Goal: Task Accomplishment & Management: Manage account settings

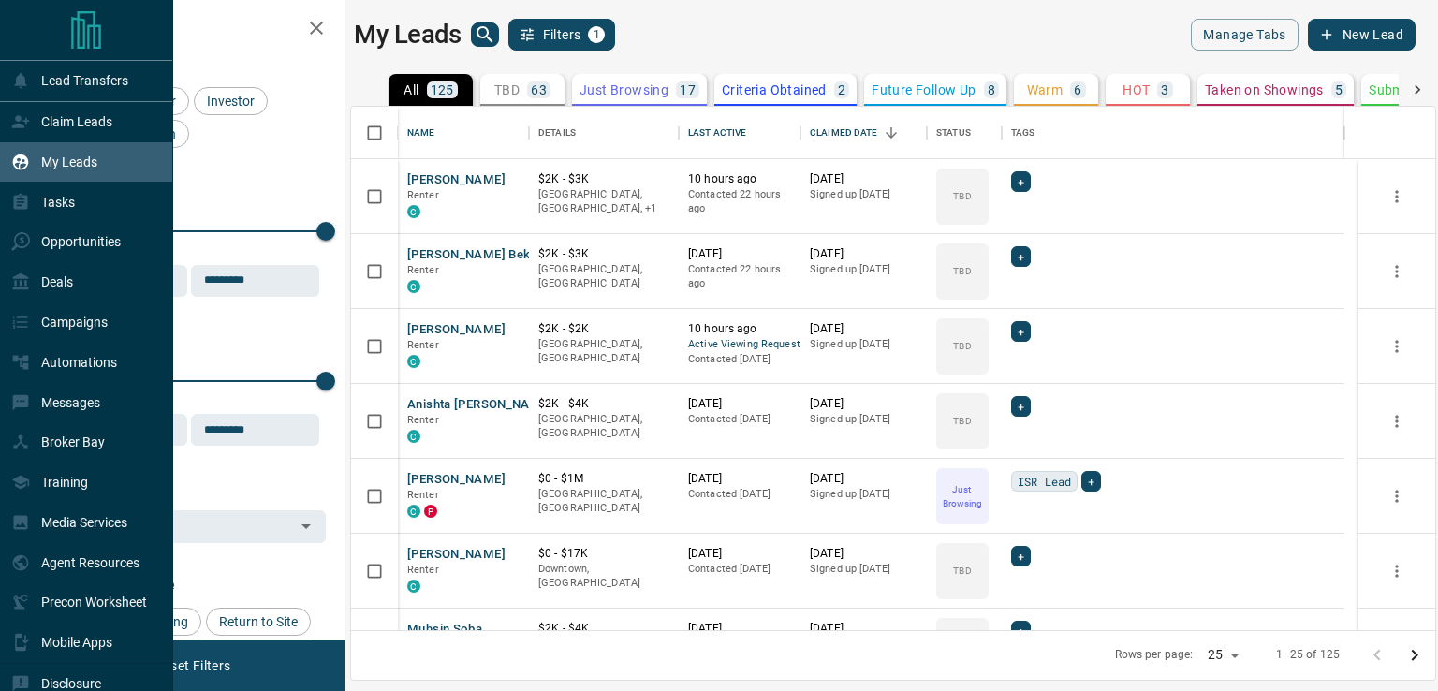
click at [83, 132] on div "Claim Leads" at bounding box center [61, 122] width 101 height 31
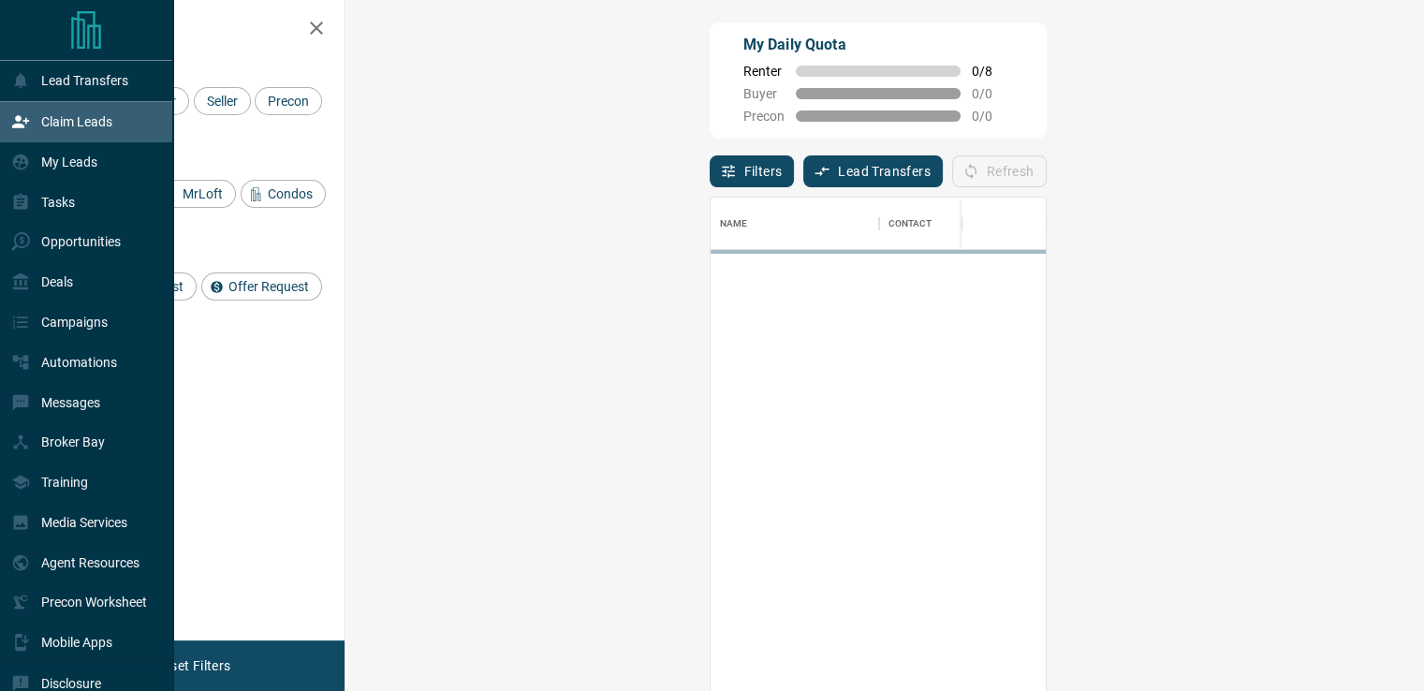
scroll to position [508, 1023]
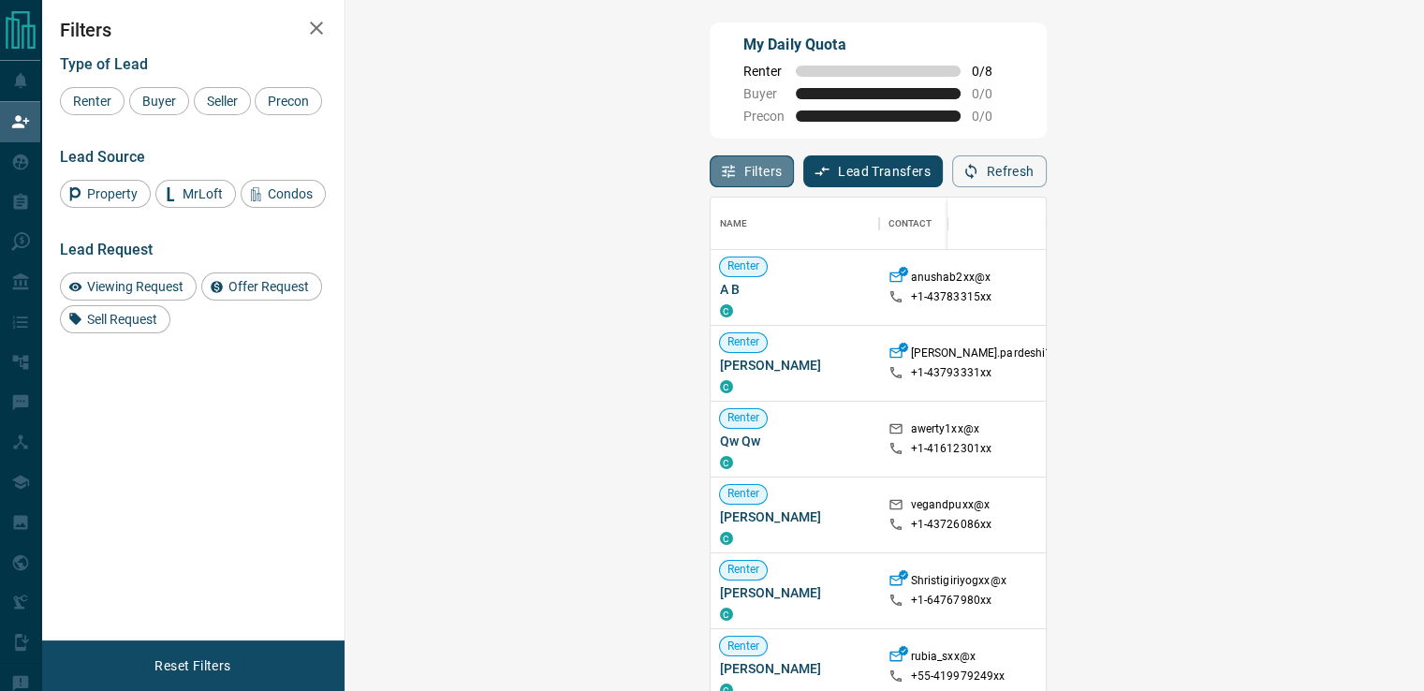
click at [710, 171] on button "Filters" at bounding box center [752, 171] width 85 height 32
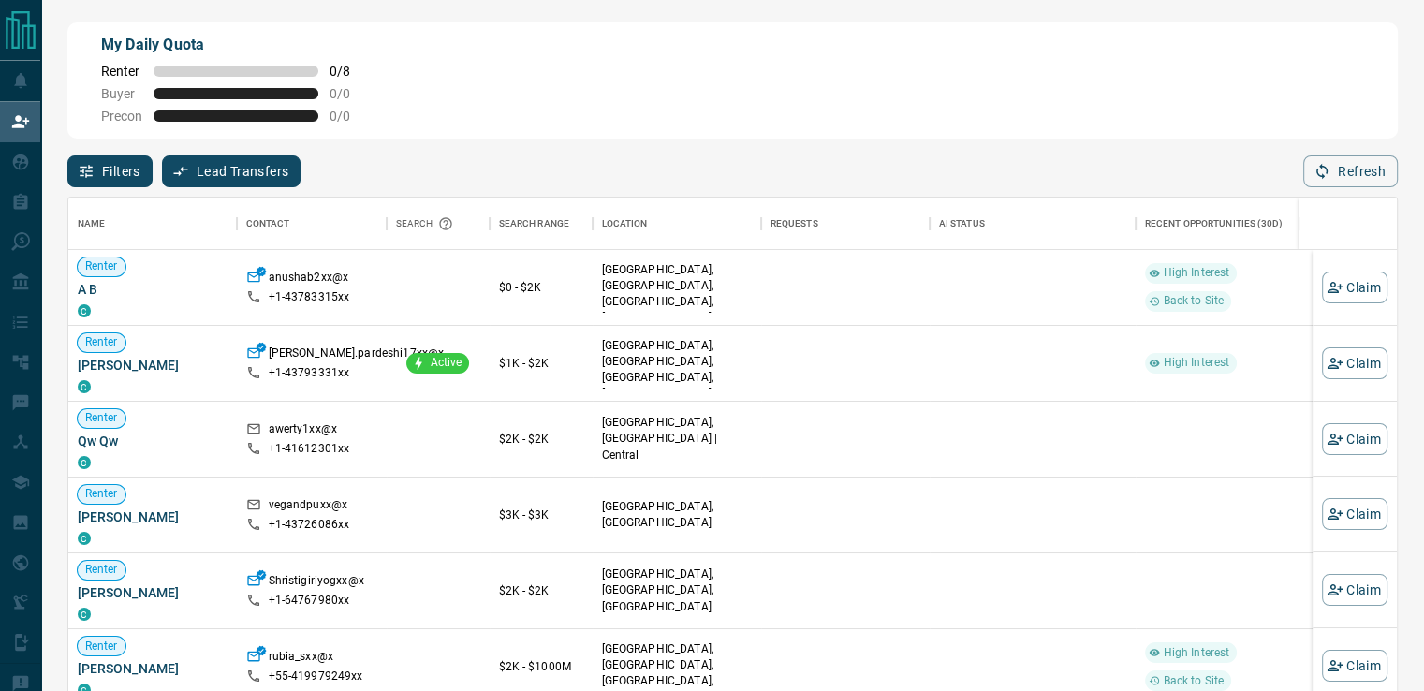
scroll to position [508, 1314]
click at [131, 171] on button "Filters" at bounding box center [109, 171] width 85 height 32
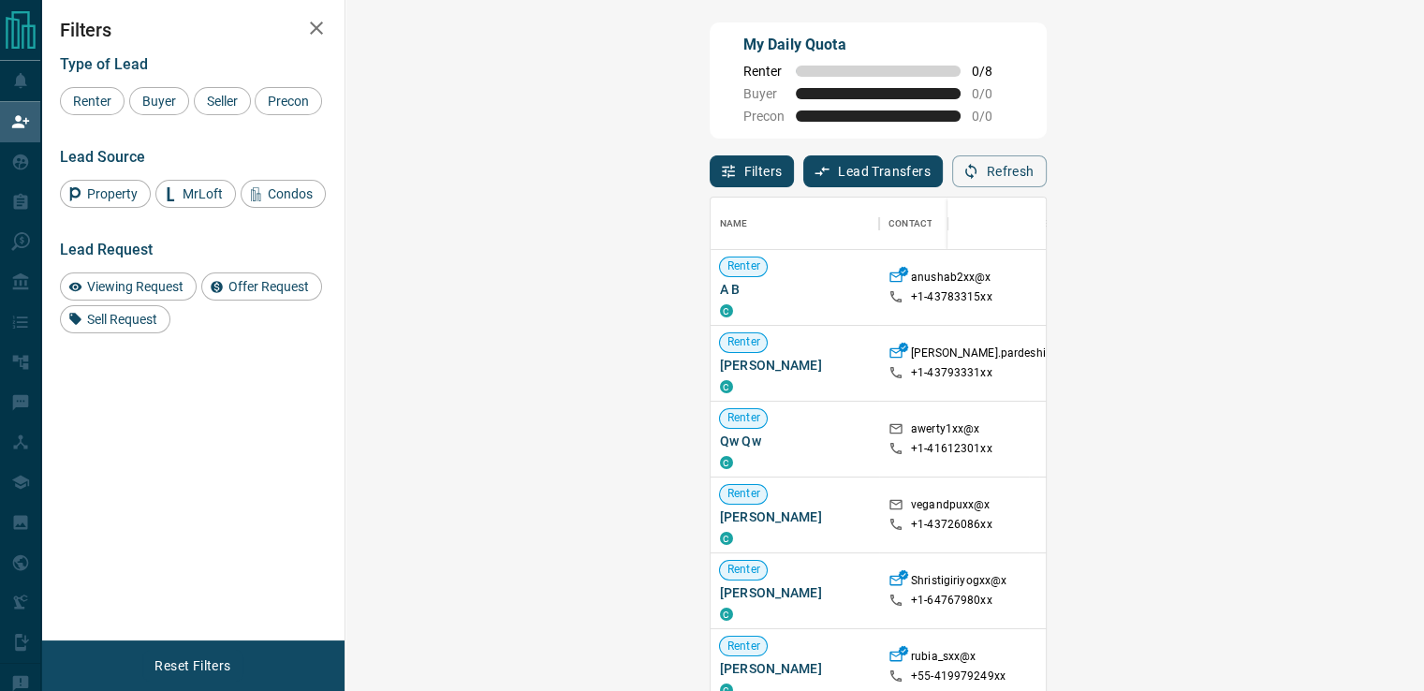
scroll to position [15, 15]
click at [141, 286] on span "Viewing Request" at bounding box center [136, 286] width 110 height 15
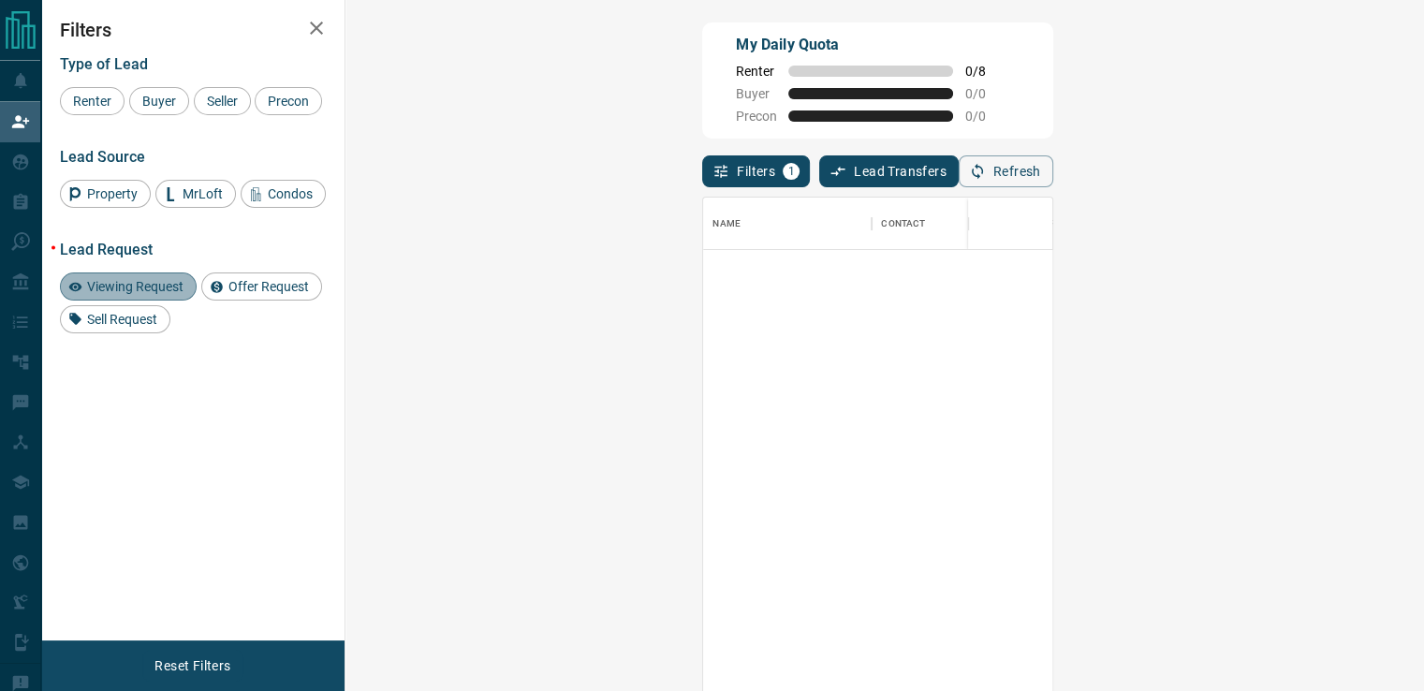
click at [155, 289] on span "Viewing Request" at bounding box center [136, 286] width 110 height 15
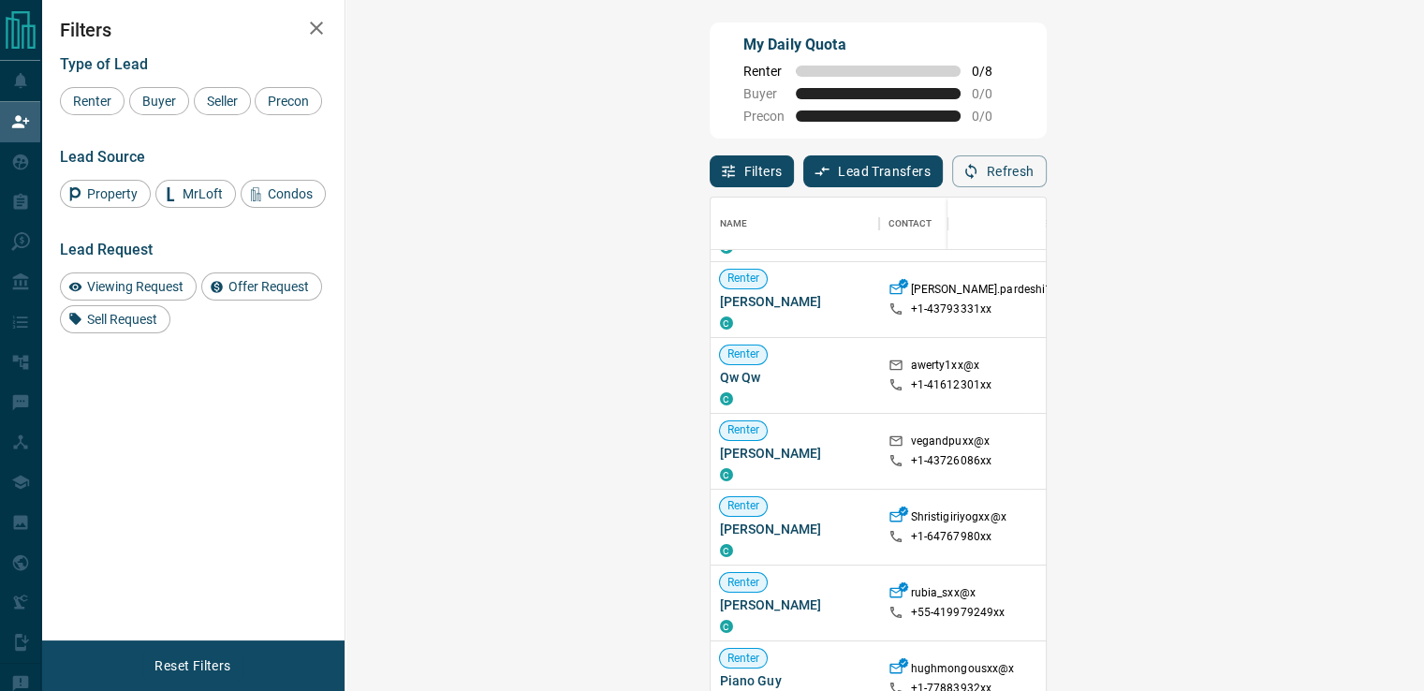
scroll to position [75, 0]
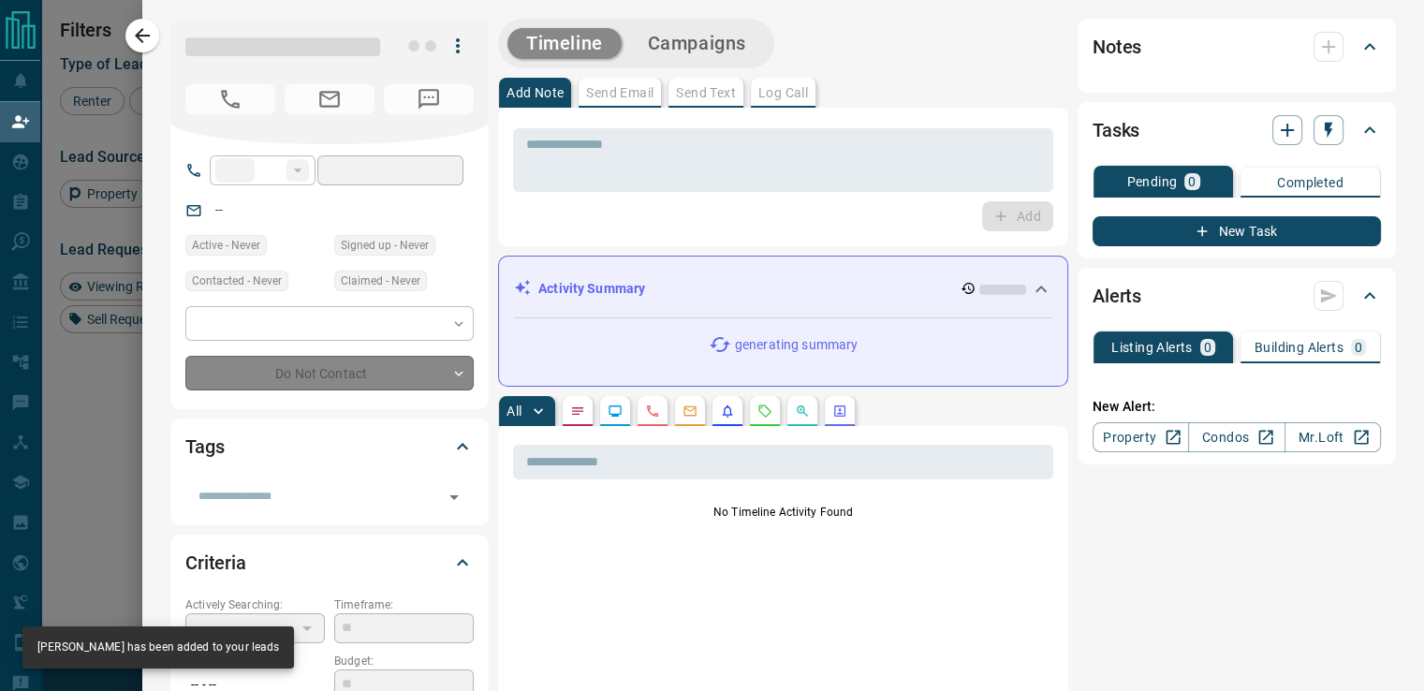
type input "**"
type input "**********"
type input "**"
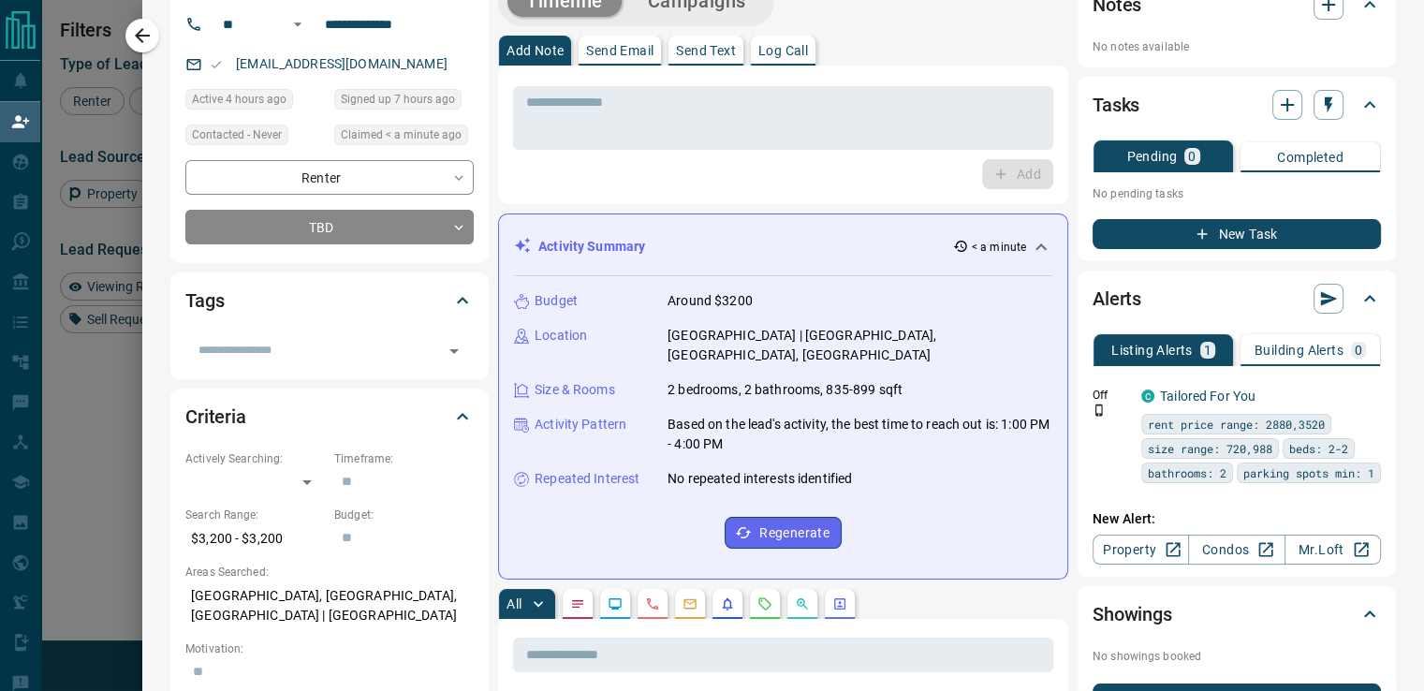
scroll to position [0, 0]
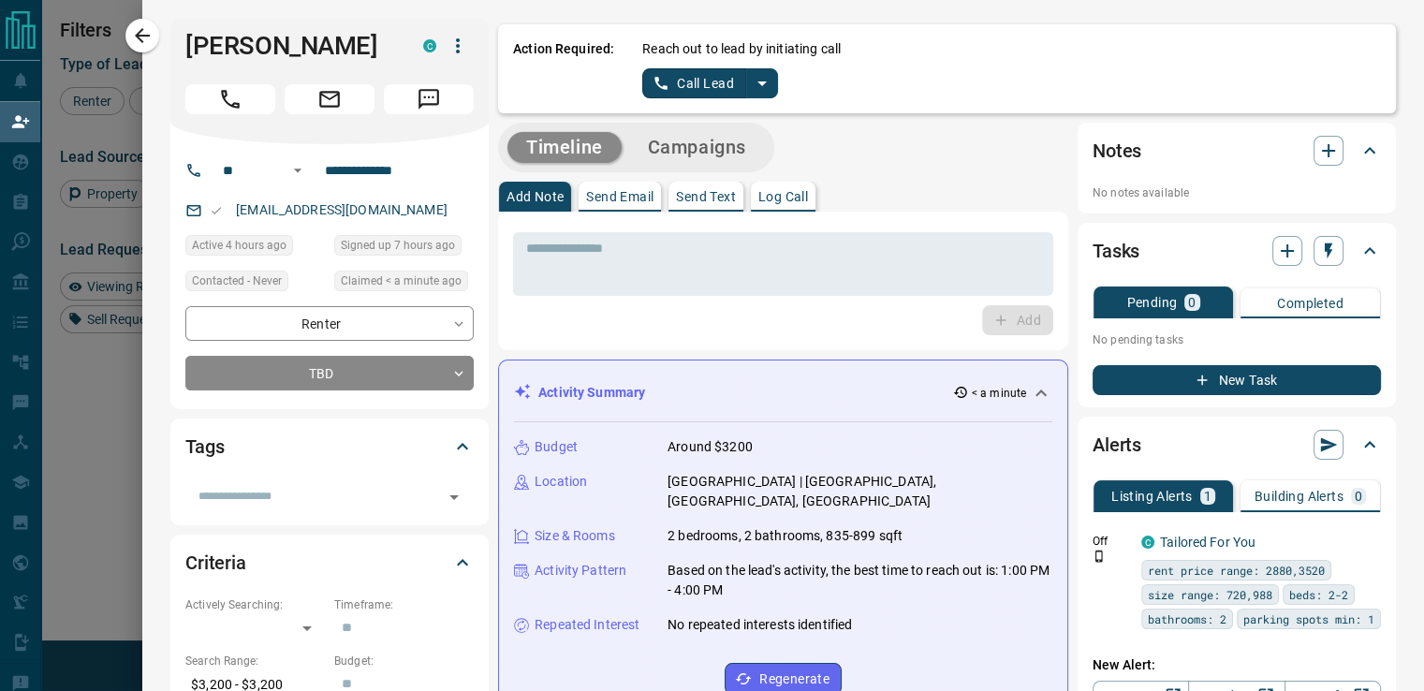
click at [765, 77] on div "Reach out to lead by initiating call Call Lead" at bounding box center [1011, 68] width 739 height 59
click at [752, 86] on icon "split button" at bounding box center [762, 83] width 22 height 22
click at [715, 150] on li "Log Manual Call" at bounding box center [709, 148] width 114 height 28
click at [704, 84] on button "Log Manual Call" at bounding box center [704, 83] width 124 height 30
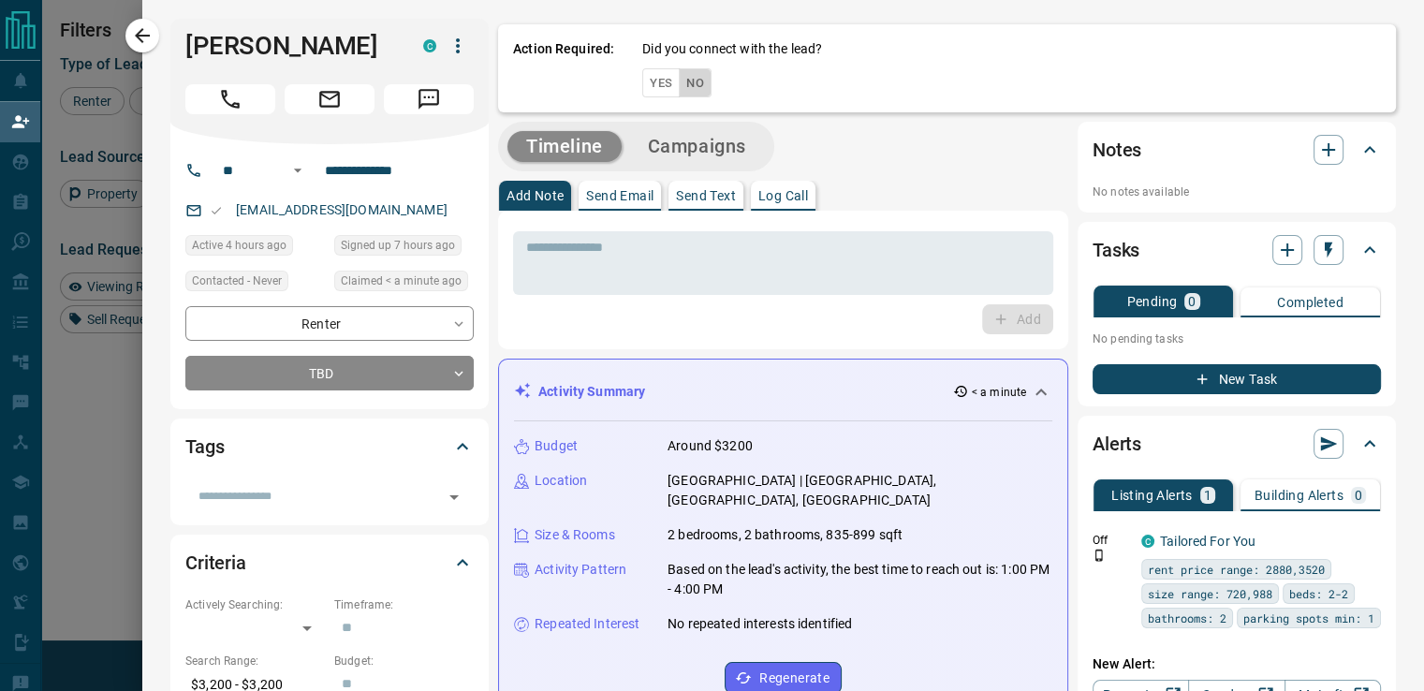
click at [681, 81] on button "No" at bounding box center [695, 82] width 33 height 29
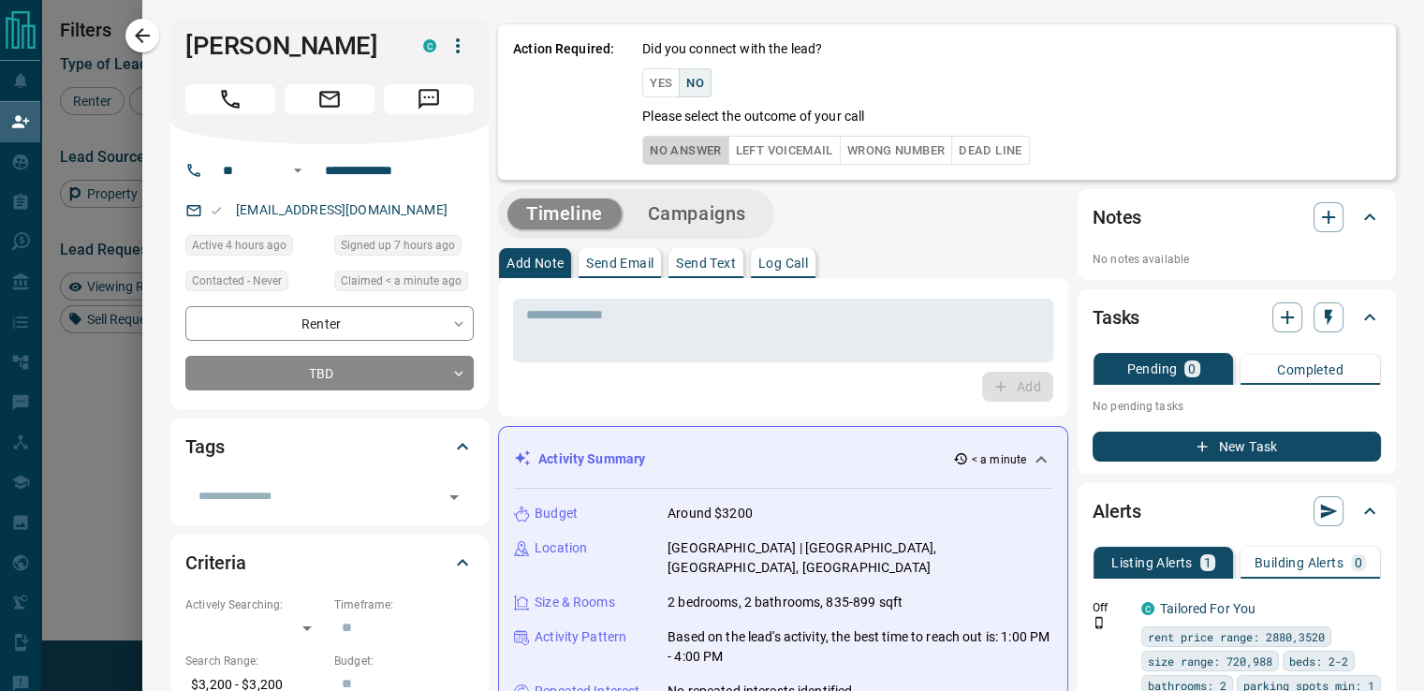
click at [703, 152] on button "No Answer" at bounding box center [685, 150] width 86 height 29
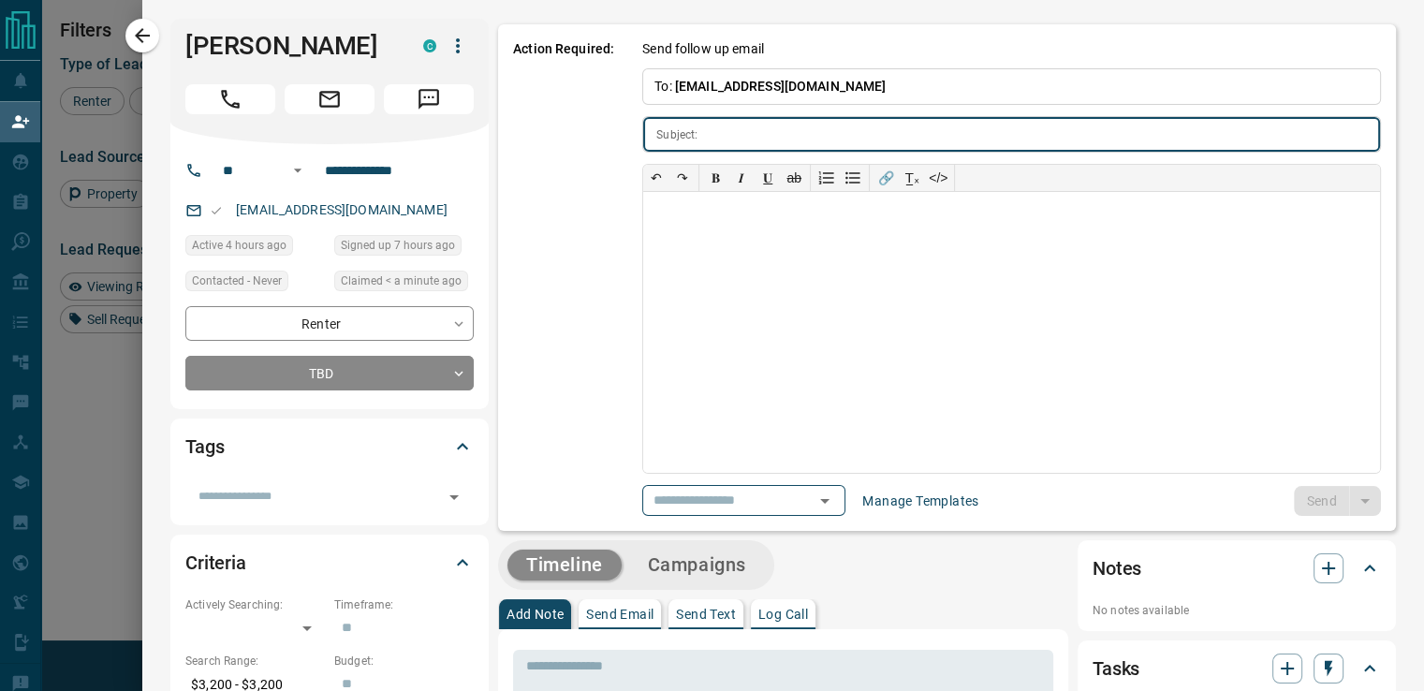
type input "**********"
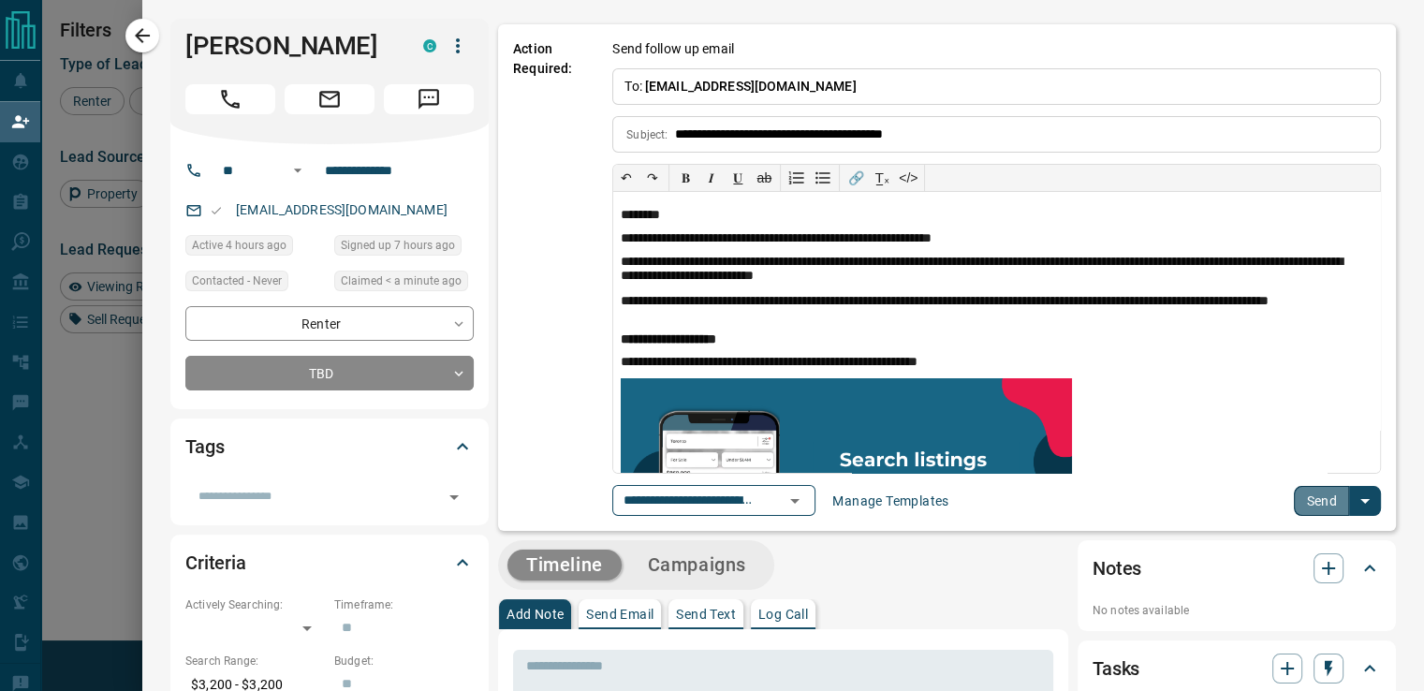
click at [1318, 505] on button "Send" at bounding box center [1321, 501] width 55 height 30
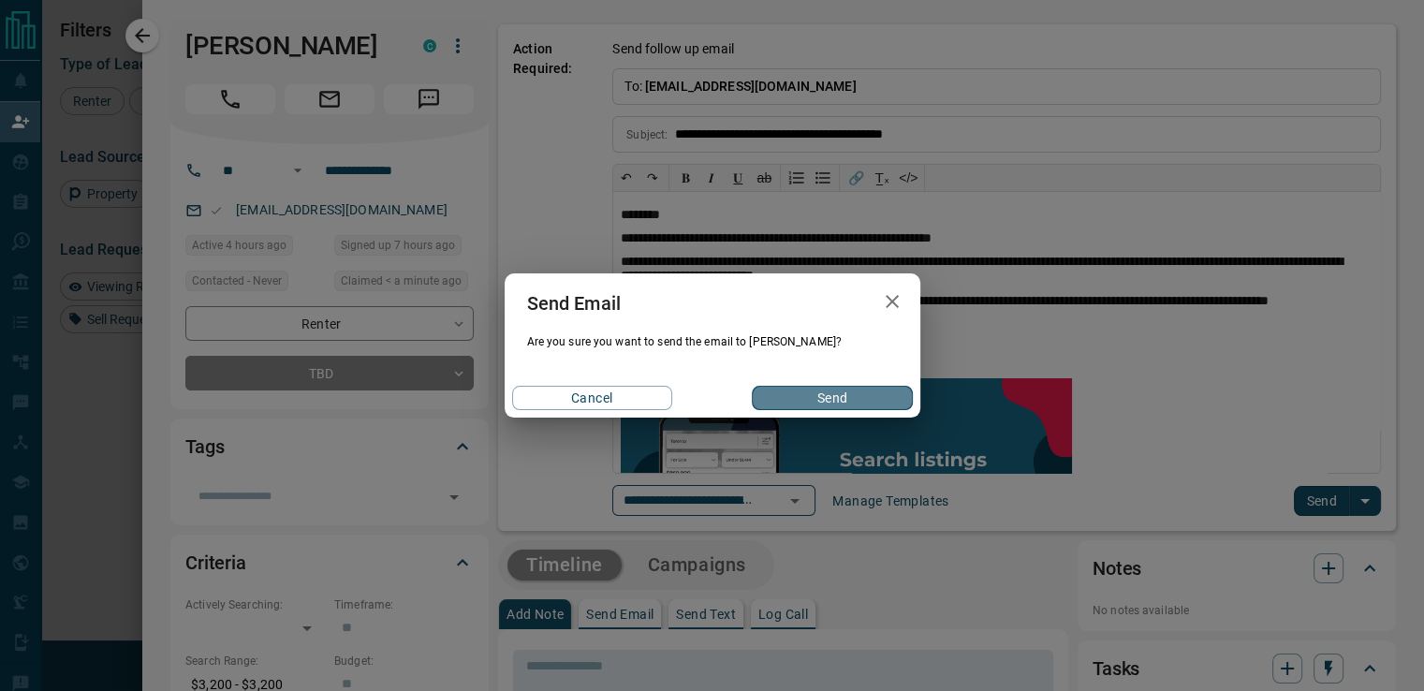
click at [847, 403] on button "Send" at bounding box center [832, 398] width 160 height 24
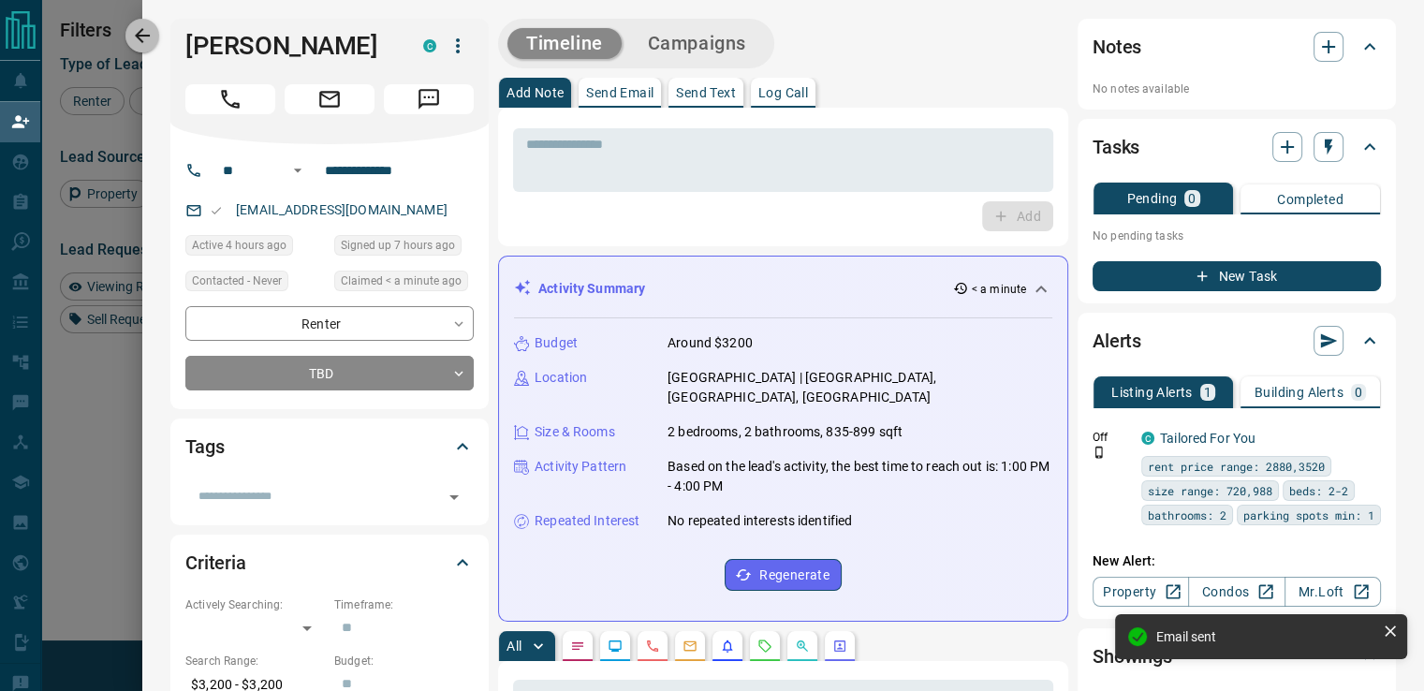
click at [154, 35] on button "button" at bounding box center [142, 36] width 34 height 34
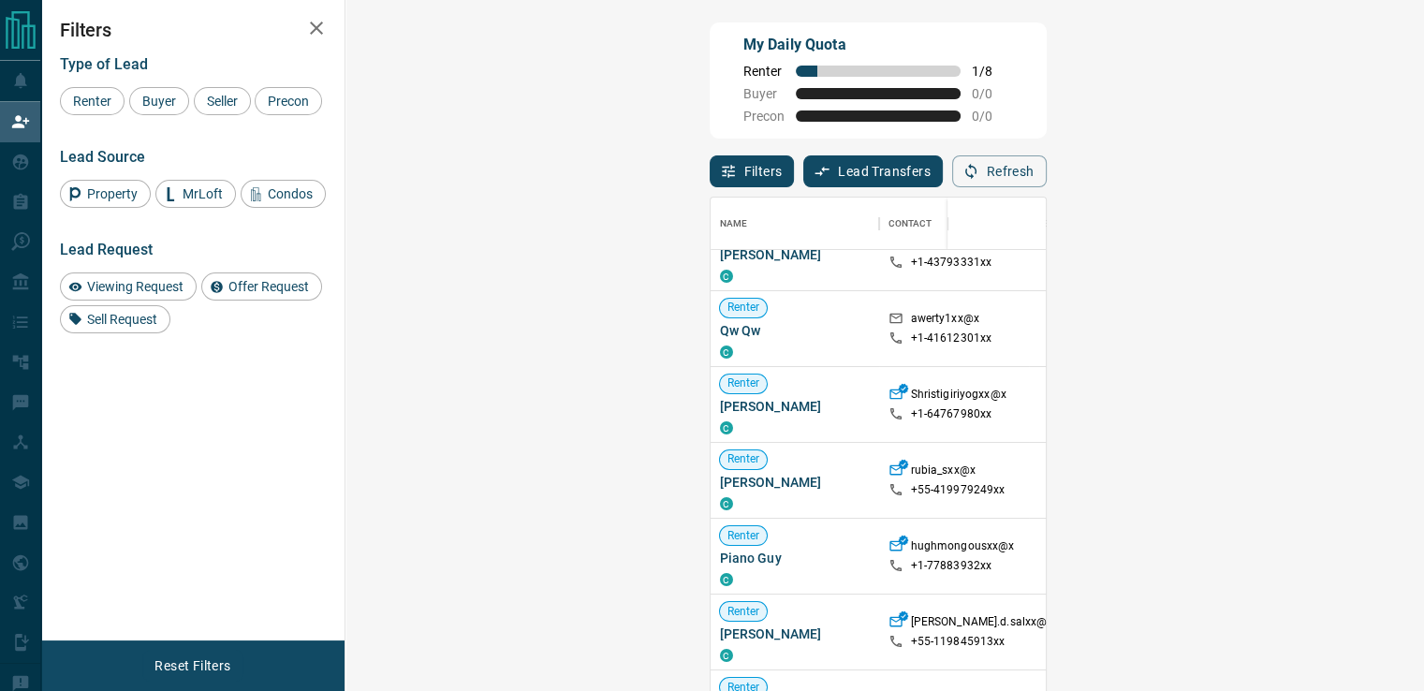
scroll to position [111, 0]
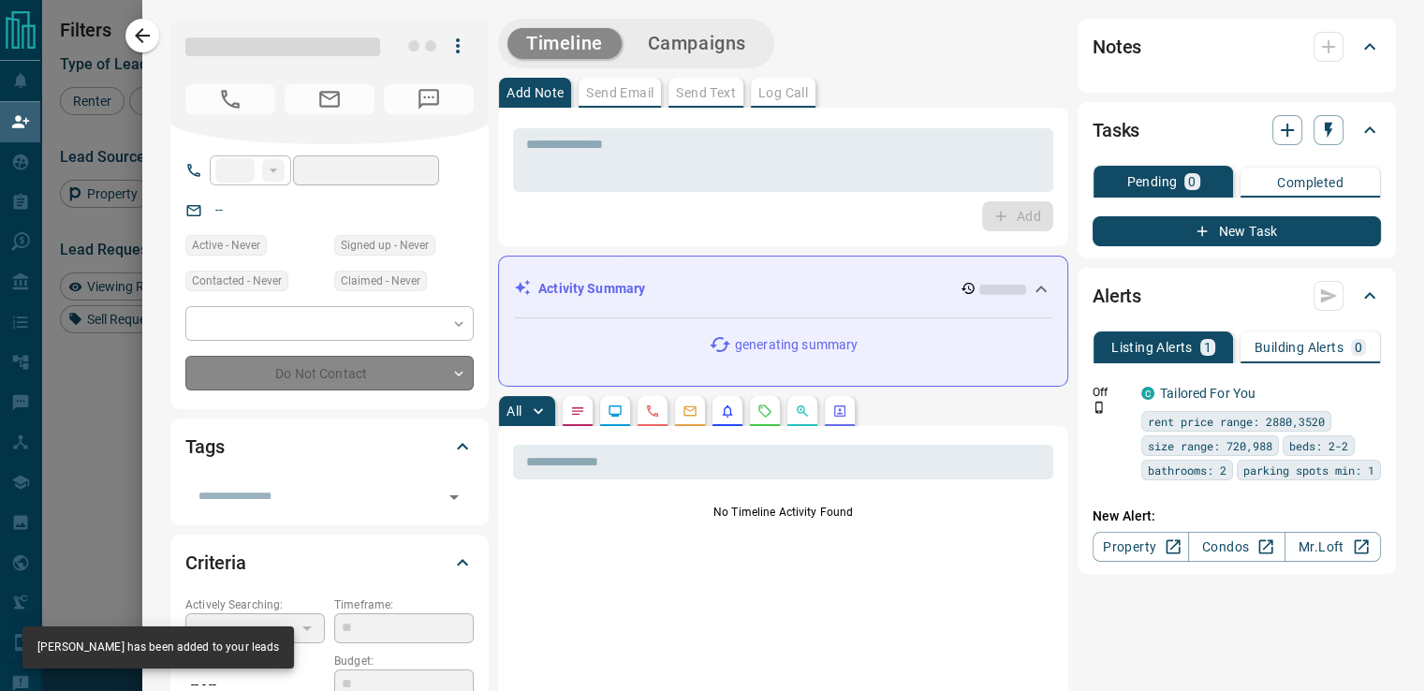
type input "**"
type input "**********"
type input "**"
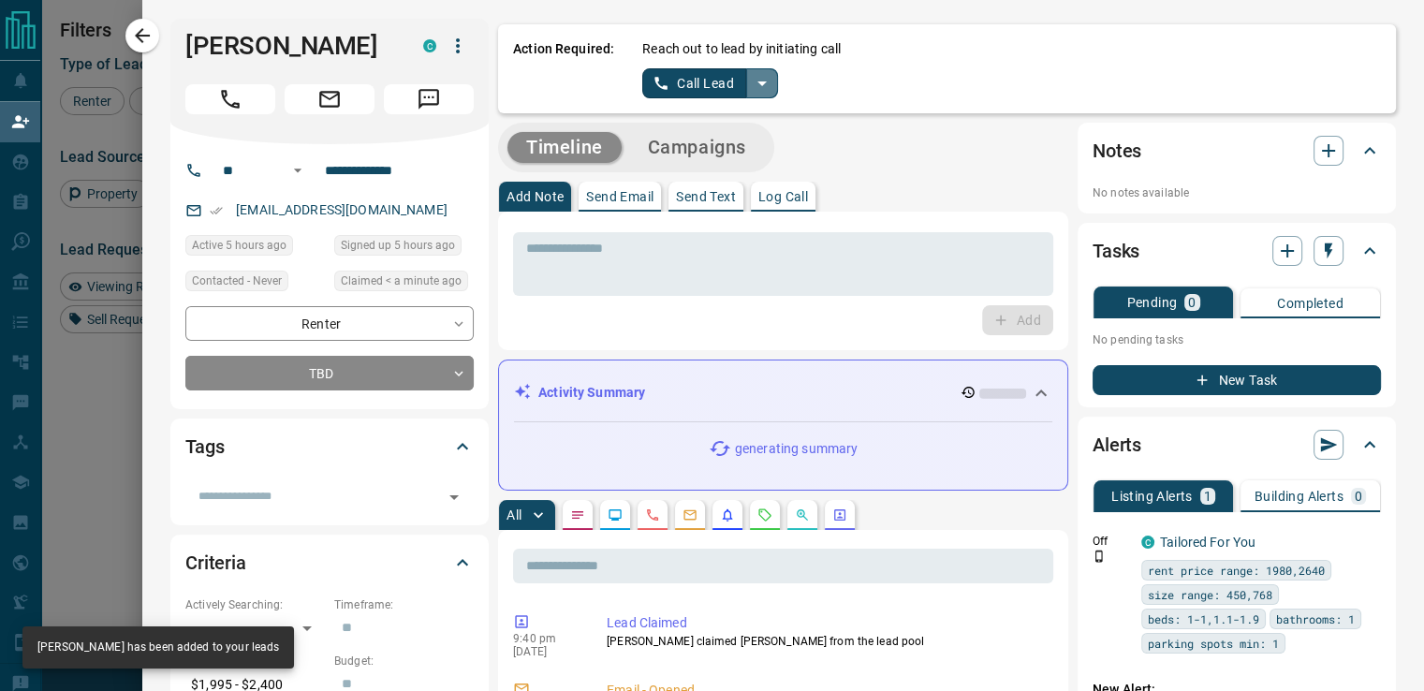
click at [754, 90] on icon "split button" at bounding box center [762, 83] width 22 height 22
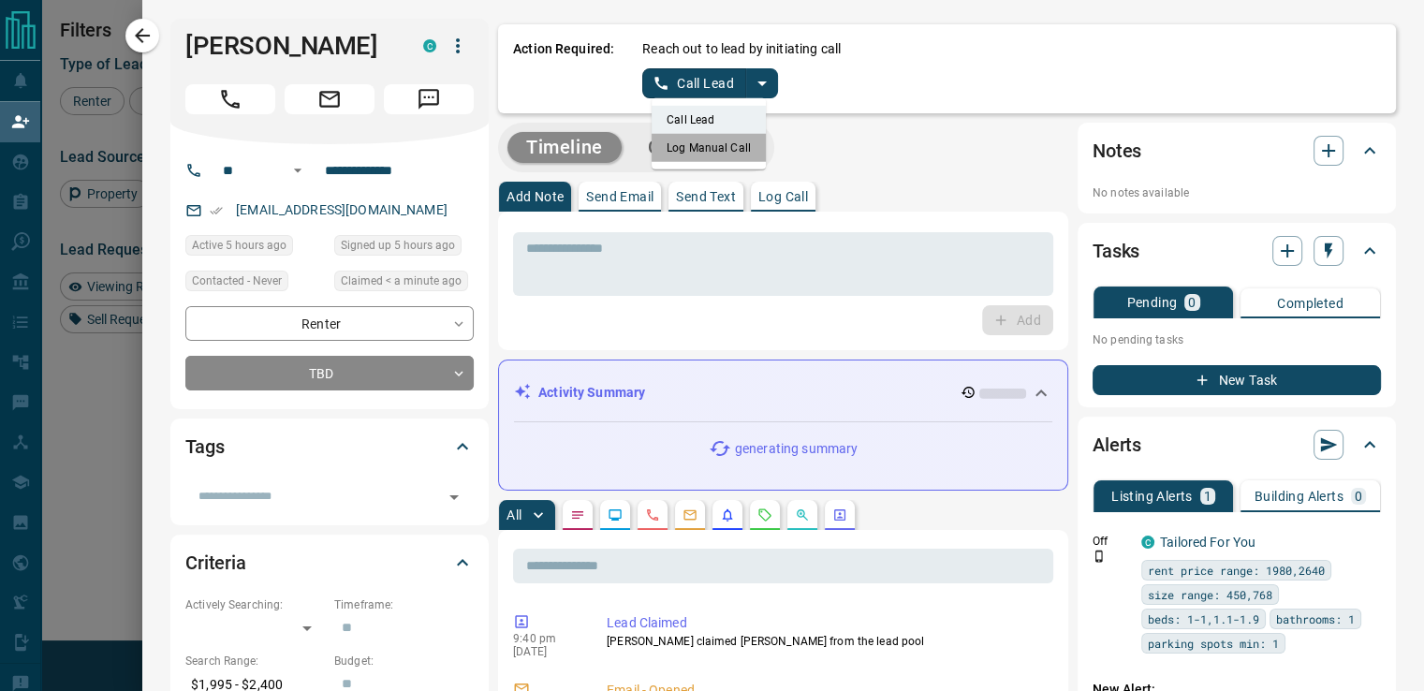
click at [719, 147] on li "Log Manual Call" at bounding box center [709, 148] width 114 height 28
click at [710, 87] on button "Log Manual Call" at bounding box center [704, 83] width 124 height 30
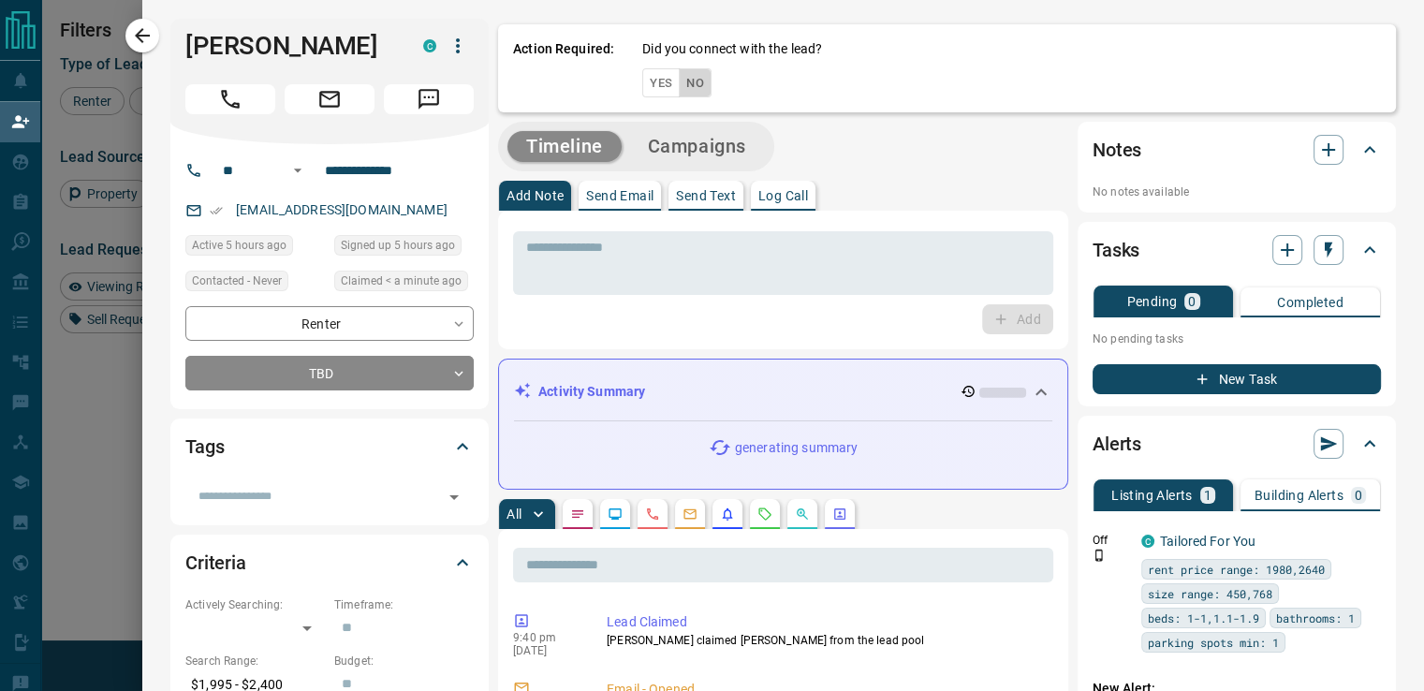
click at [679, 91] on button "No" at bounding box center [695, 82] width 33 height 29
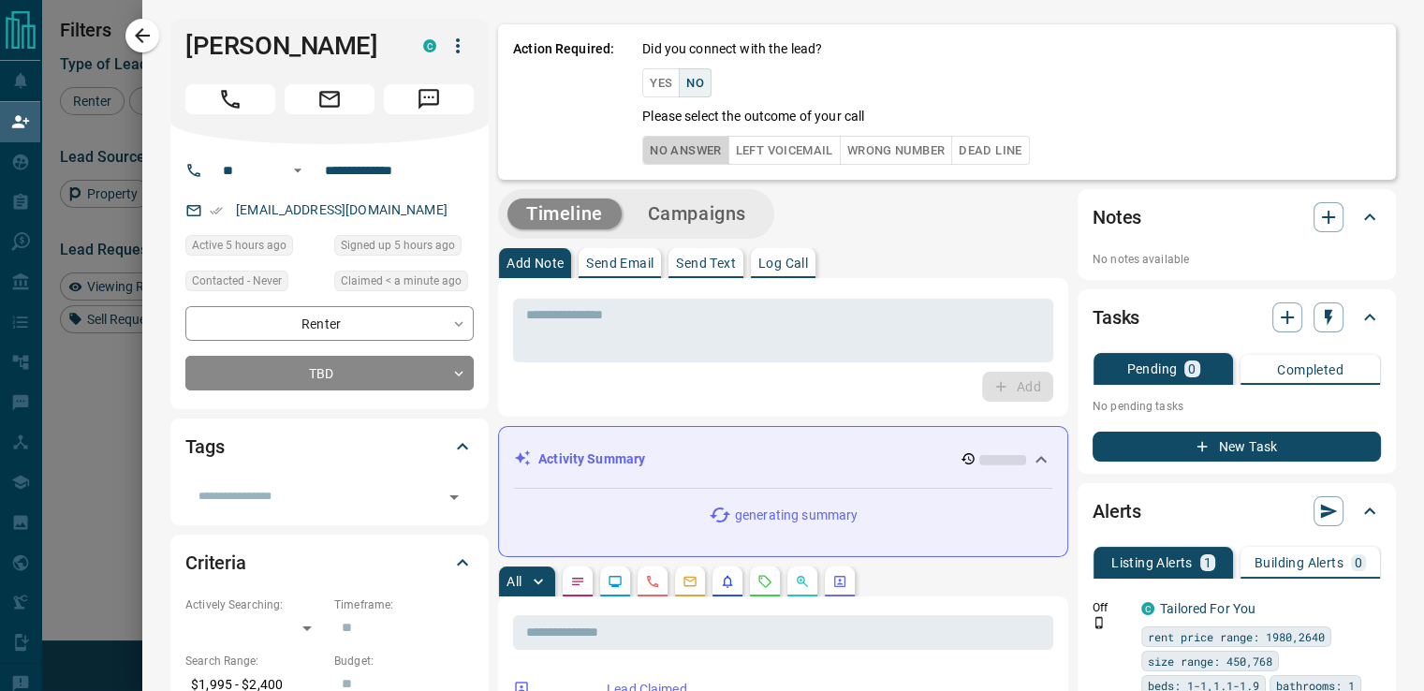
click at [655, 156] on button "No Answer" at bounding box center [685, 150] width 86 height 29
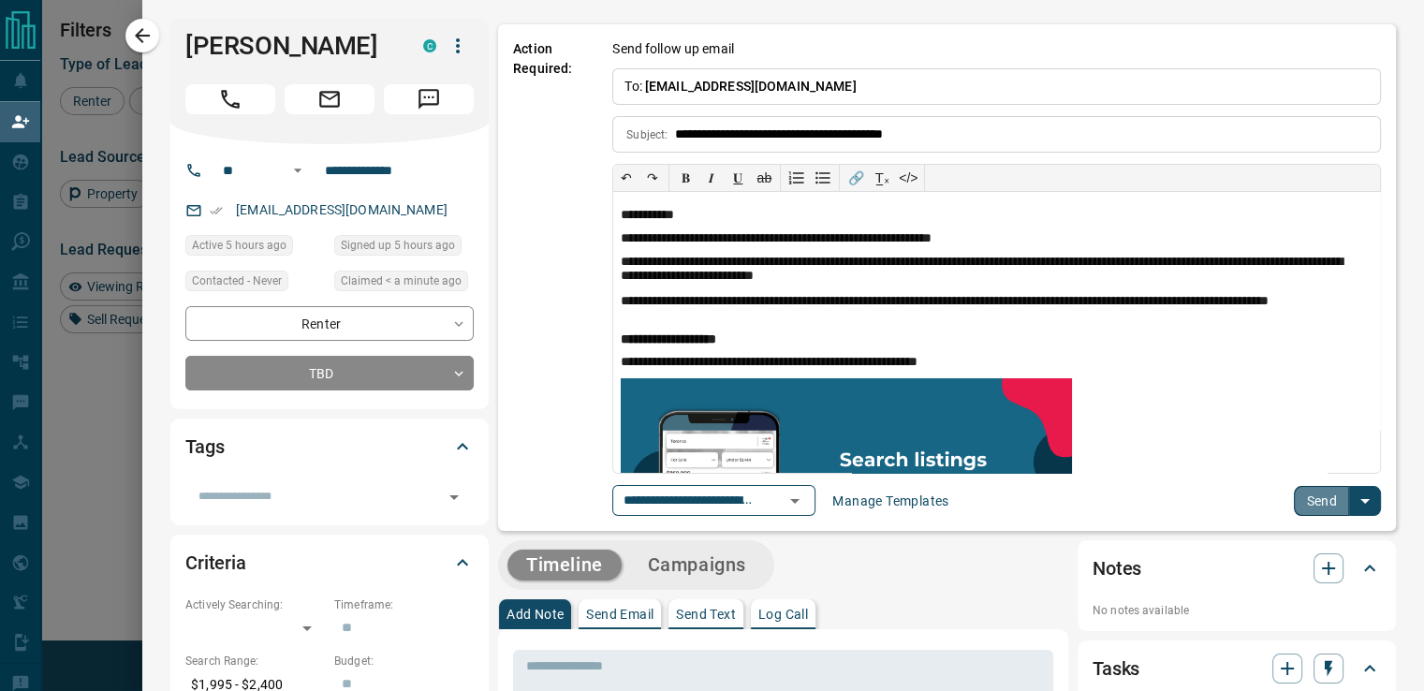
click at [1316, 491] on button "Send" at bounding box center [1321, 501] width 55 height 30
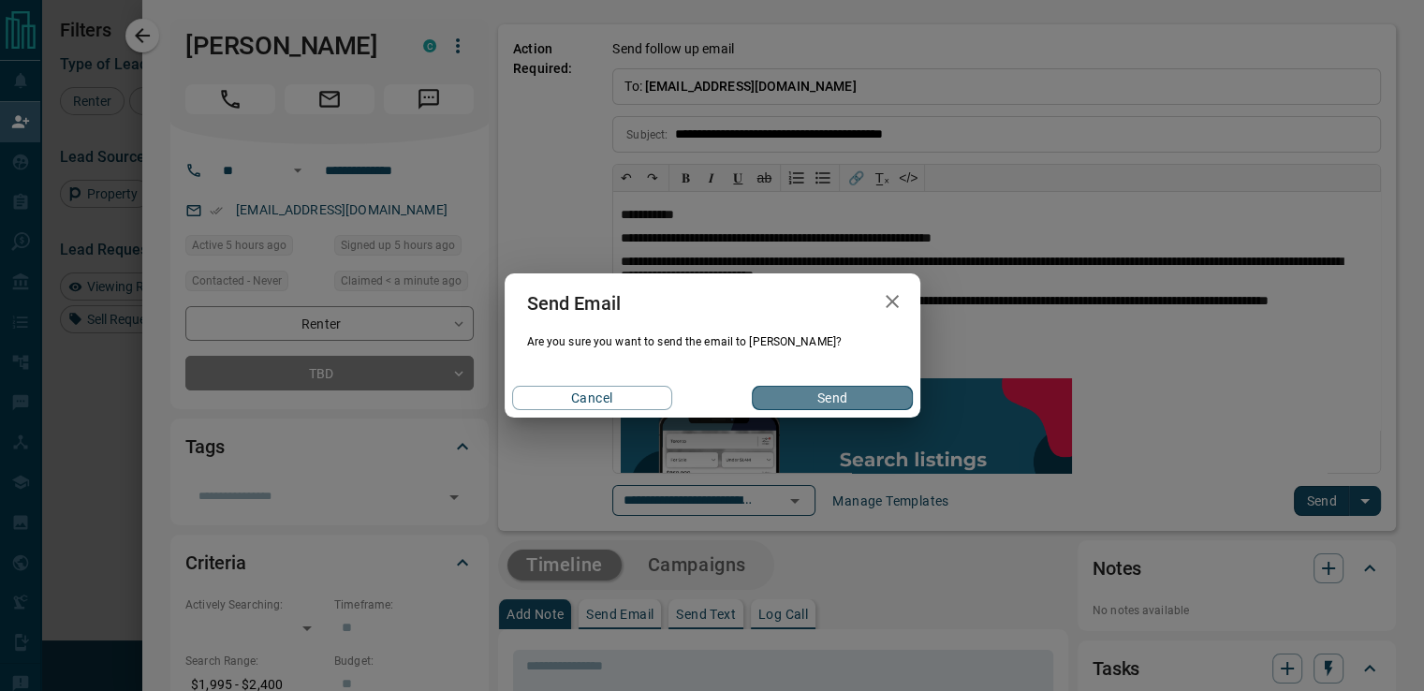
click at [839, 391] on button "Send" at bounding box center [832, 398] width 160 height 24
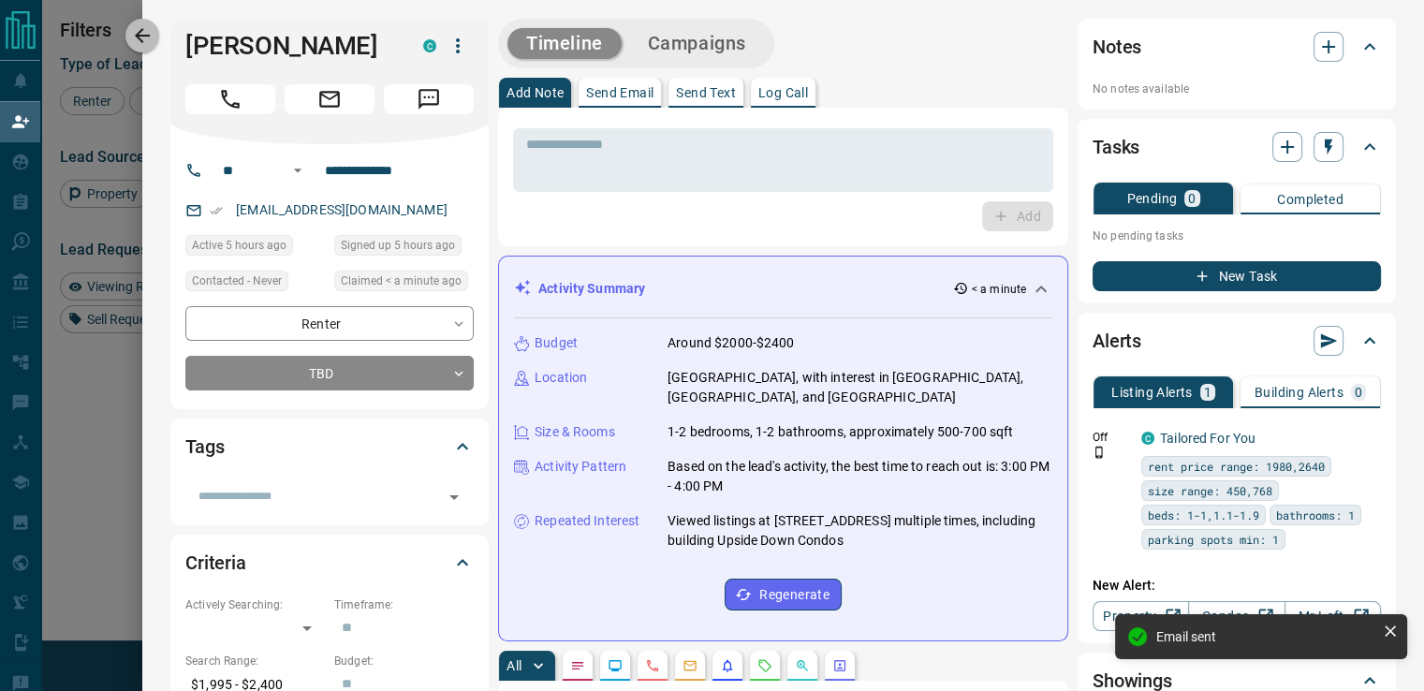
click at [147, 40] on icon "button" at bounding box center [142, 35] width 22 height 22
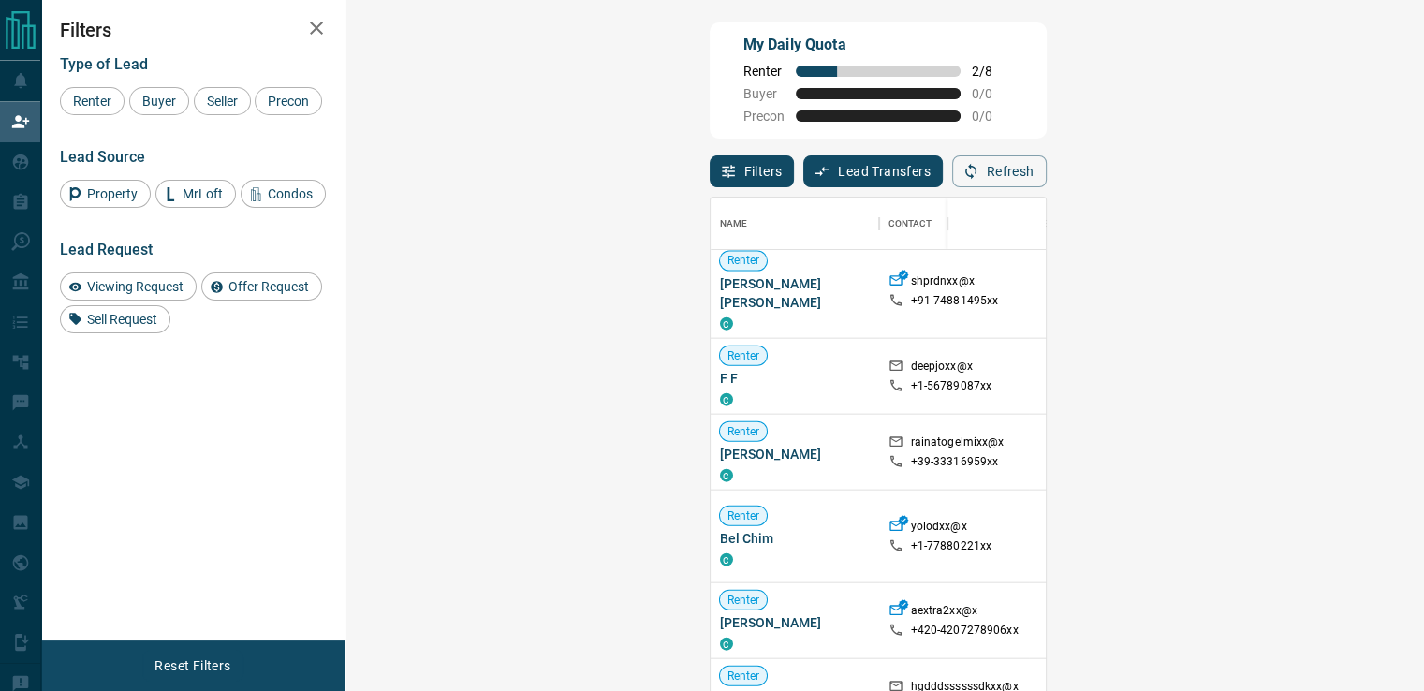
scroll to position [839, 0]
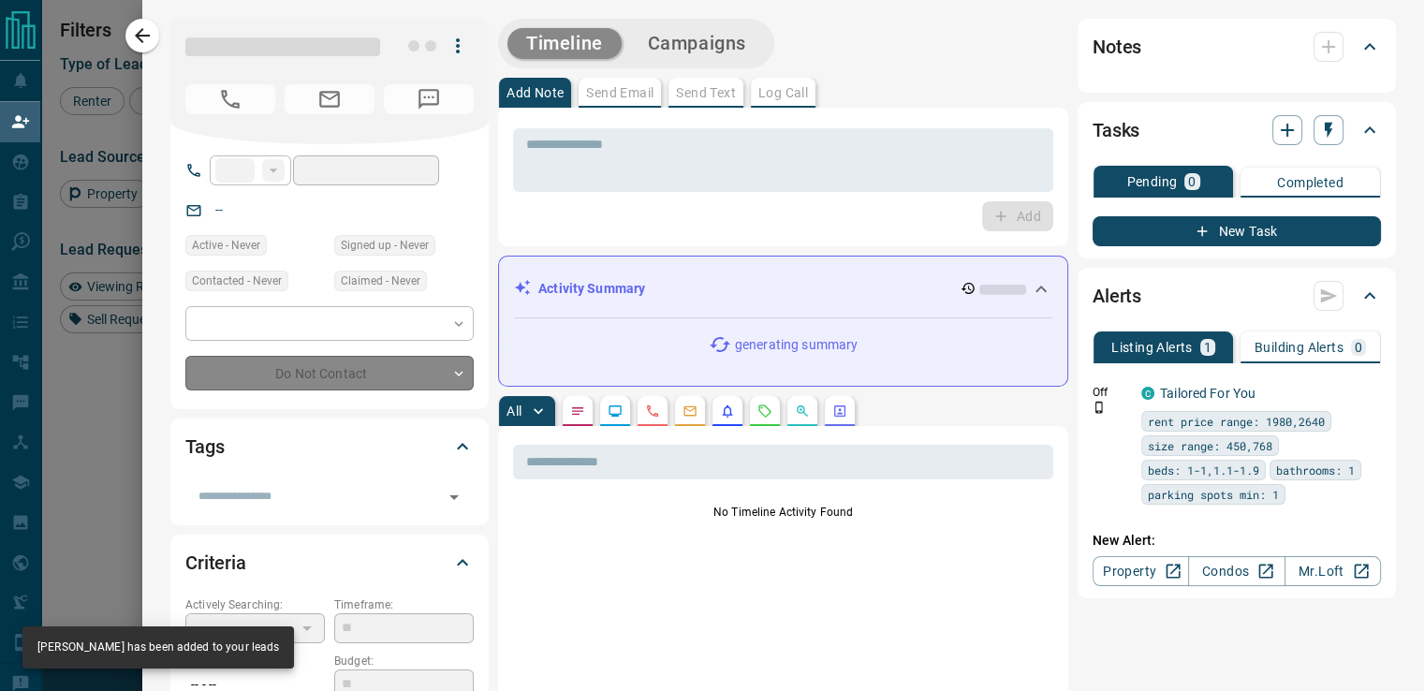
type input "***"
type input "**********"
type input "**"
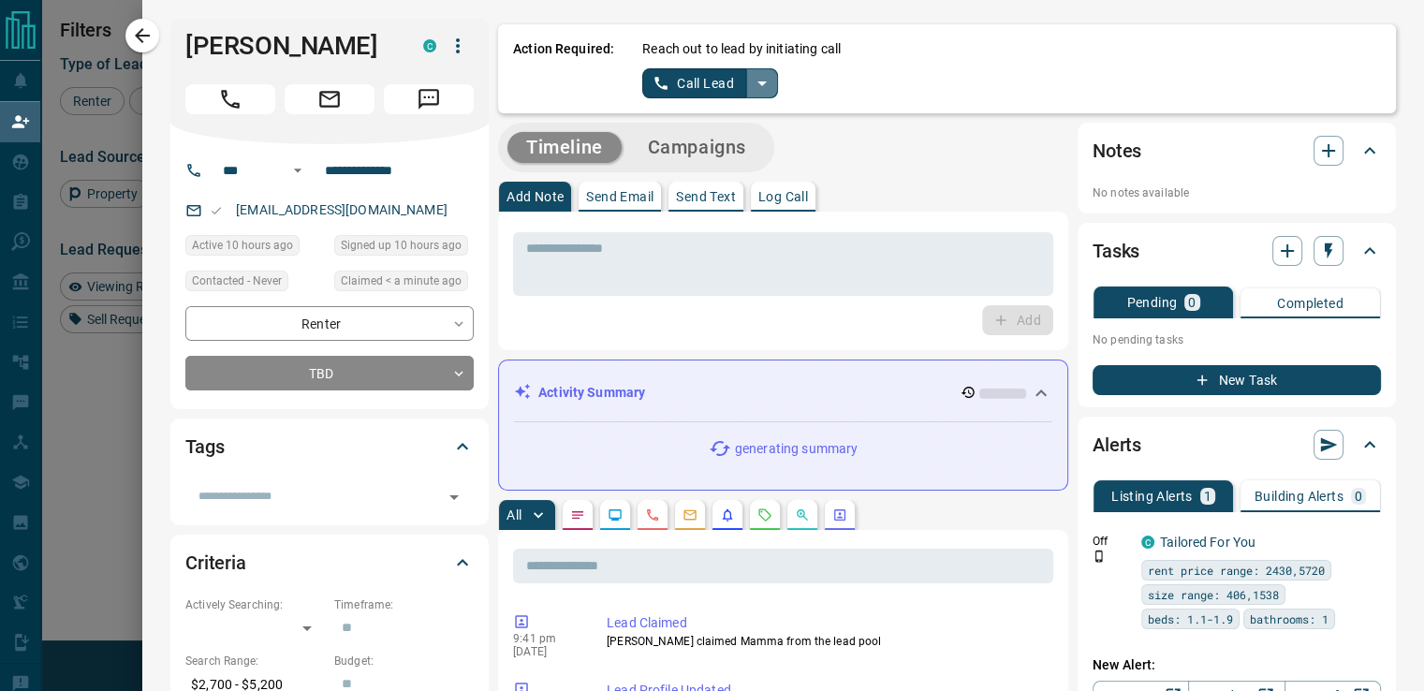
click at [751, 83] on icon "split button" at bounding box center [762, 83] width 22 height 22
click at [704, 149] on li "Log Manual Call" at bounding box center [709, 148] width 114 height 28
click at [710, 67] on div "Reach out to lead by initiating call Log Manual Call" at bounding box center [1011, 68] width 739 height 59
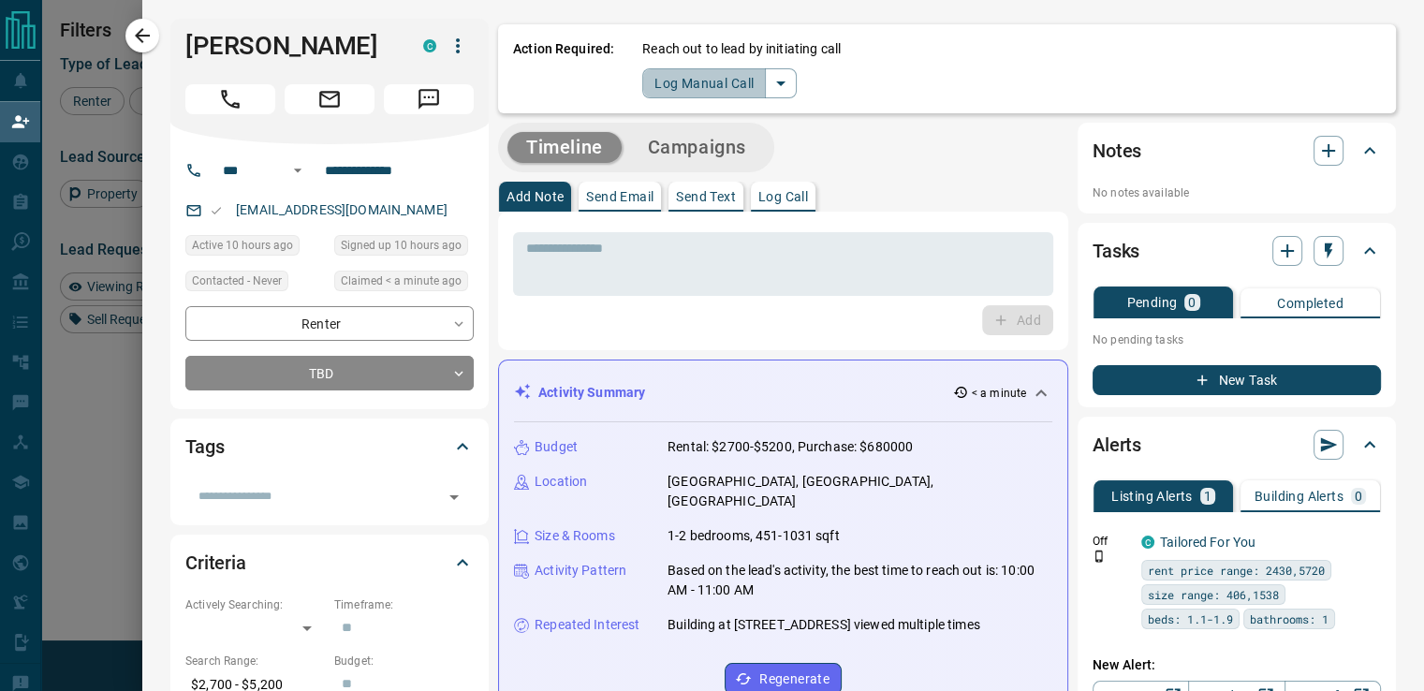
click at [695, 90] on button "Log Manual Call" at bounding box center [704, 83] width 124 height 30
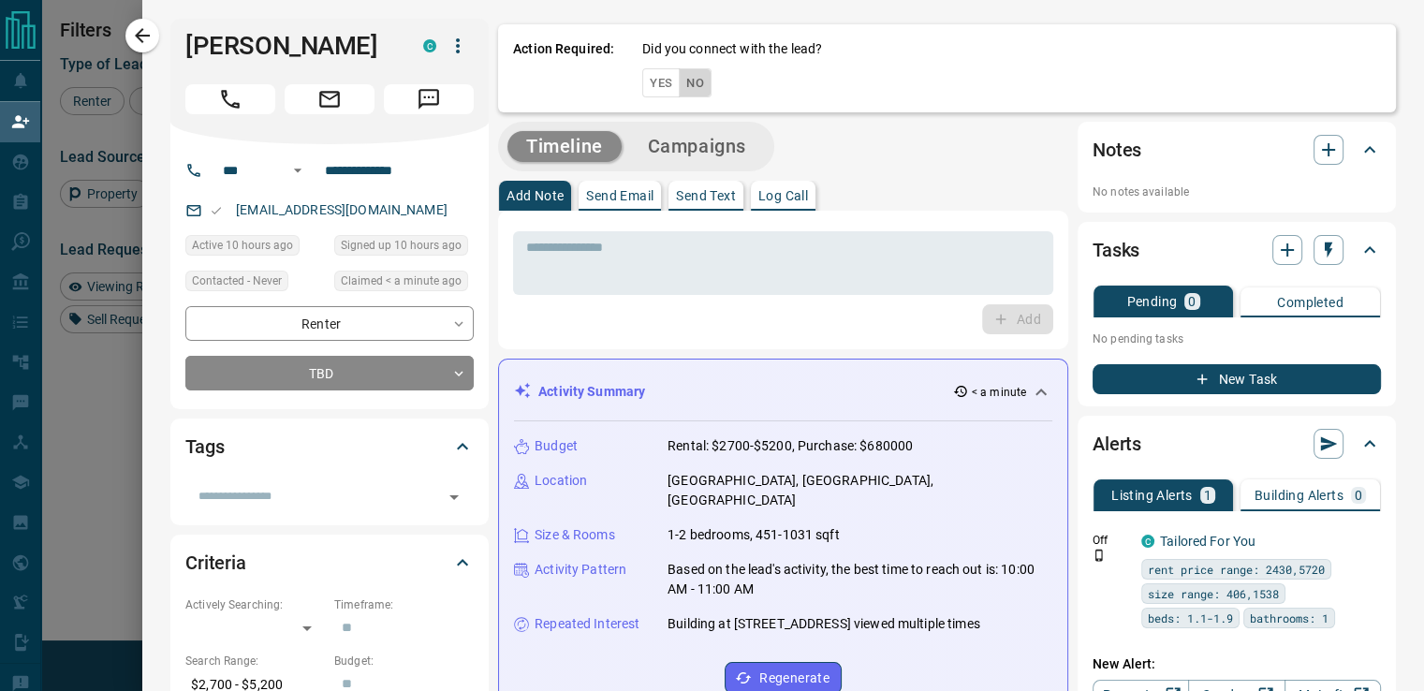
click at [681, 82] on button "No" at bounding box center [695, 82] width 33 height 29
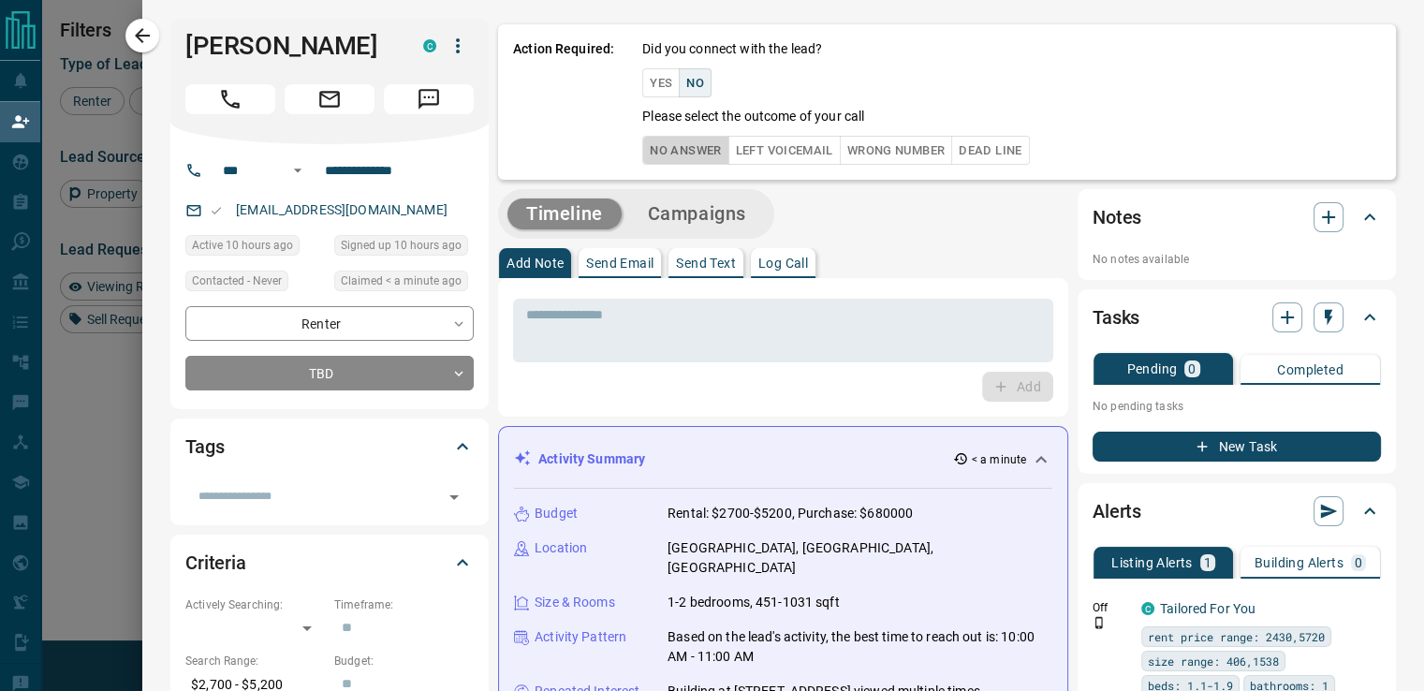
click at [687, 157] on button "No Answer" at bounding box center [685, 150] width 86 height 29
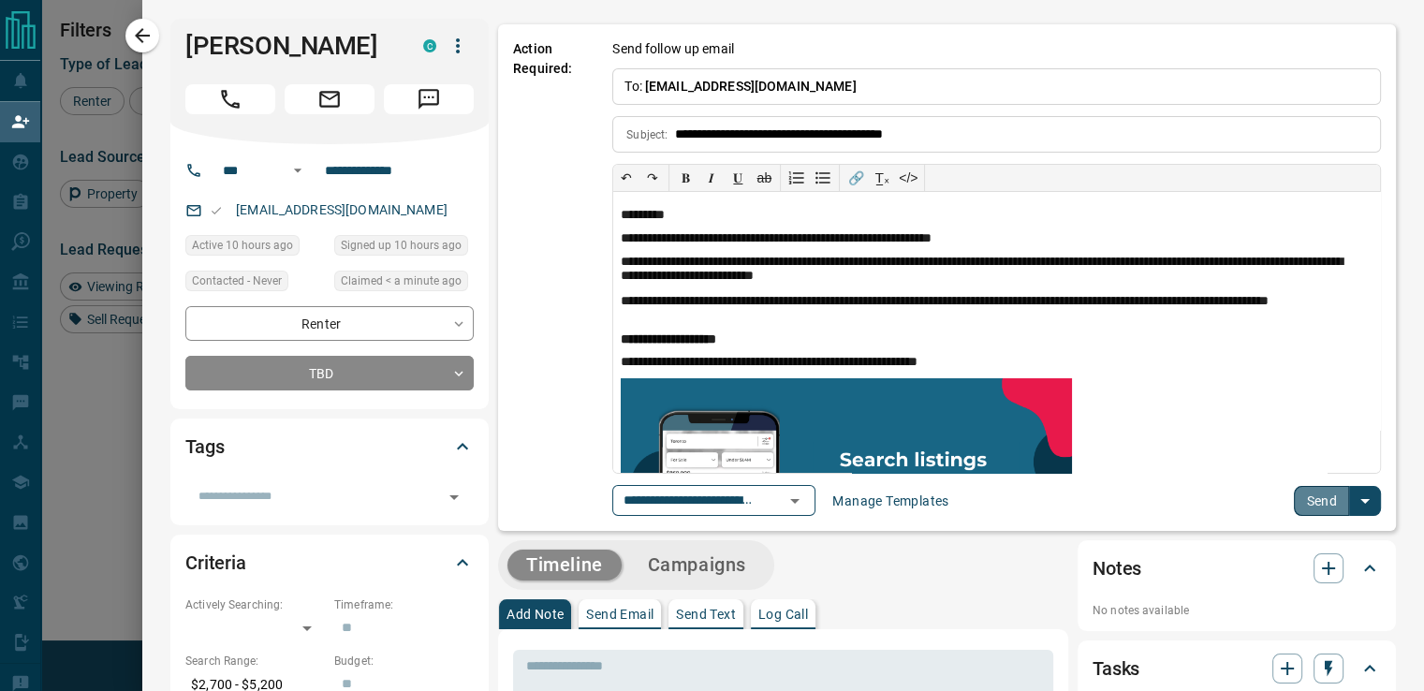
click at [1307, 505] on button "Send" at bounding box center [1321, 501] width 55 height 30
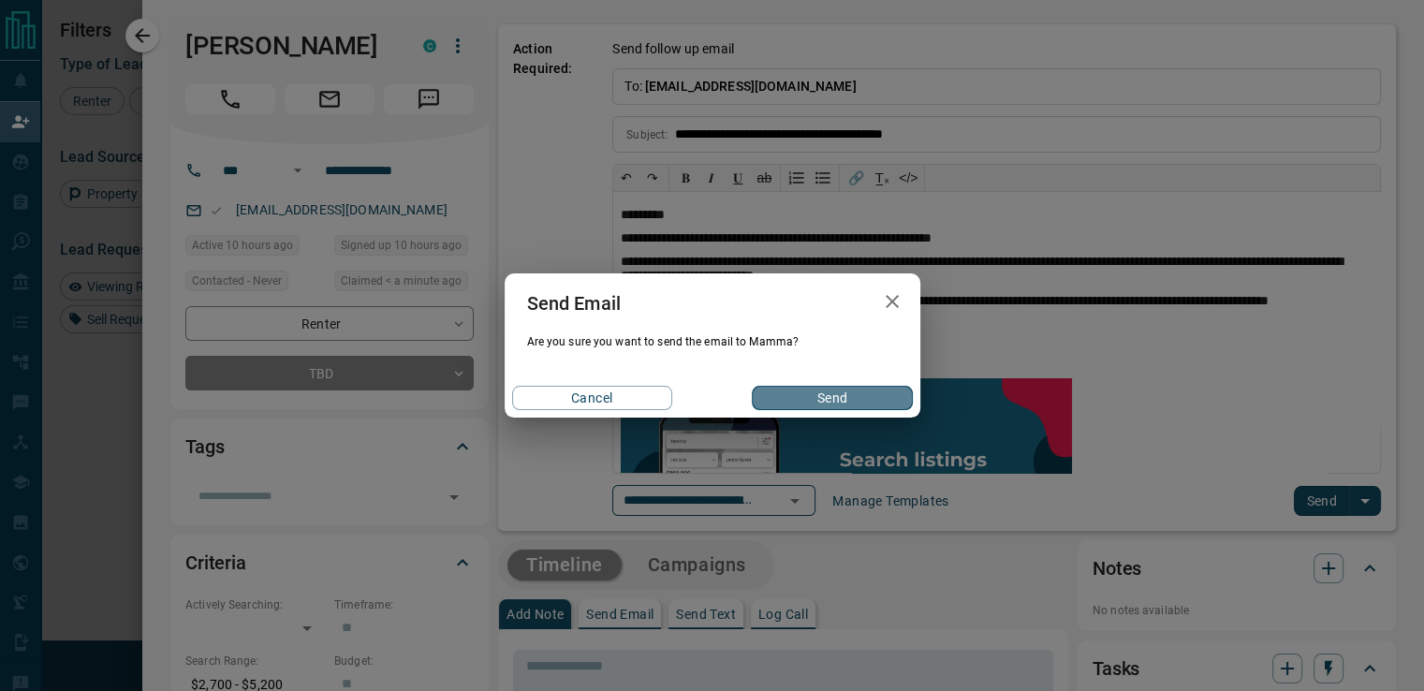
click at [770, 395] on button "Send" at bounding box center [832, 398] width 160 height 24
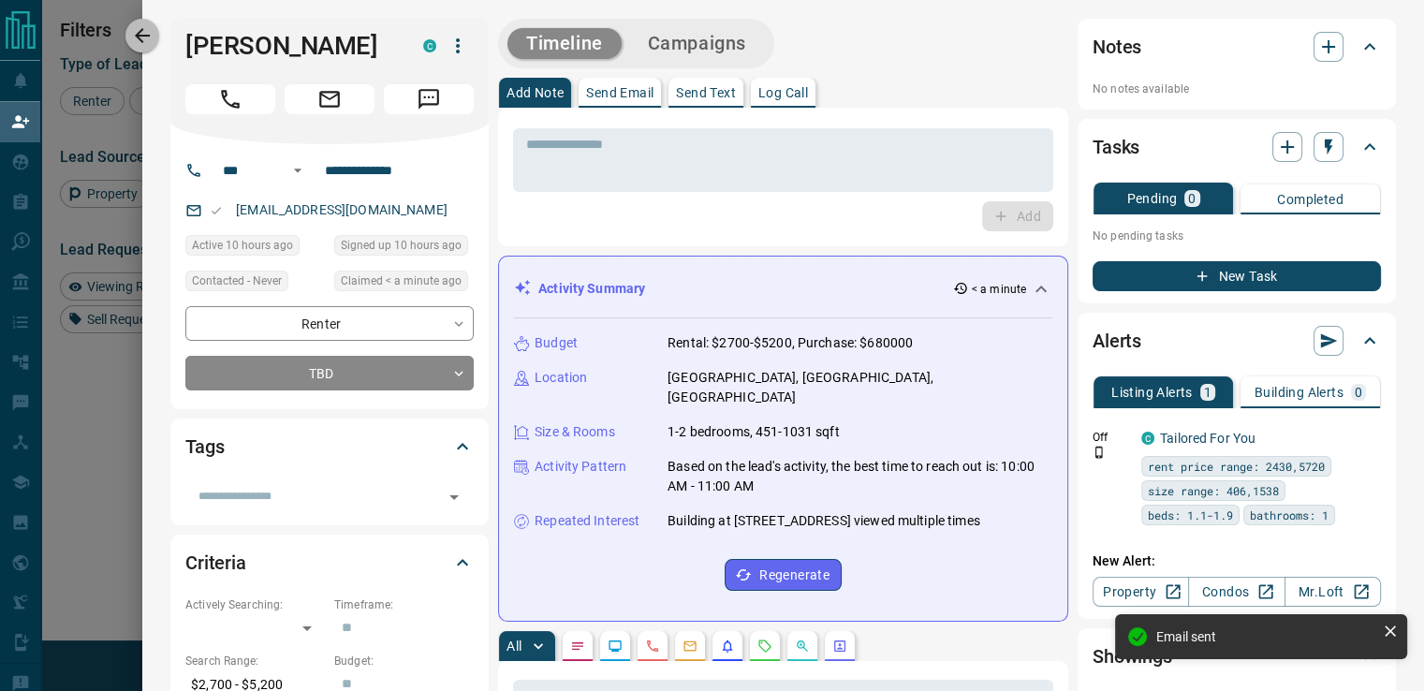
click at [144, 40] on icon "button" at bounding box center [142, 35] width 22 height 22
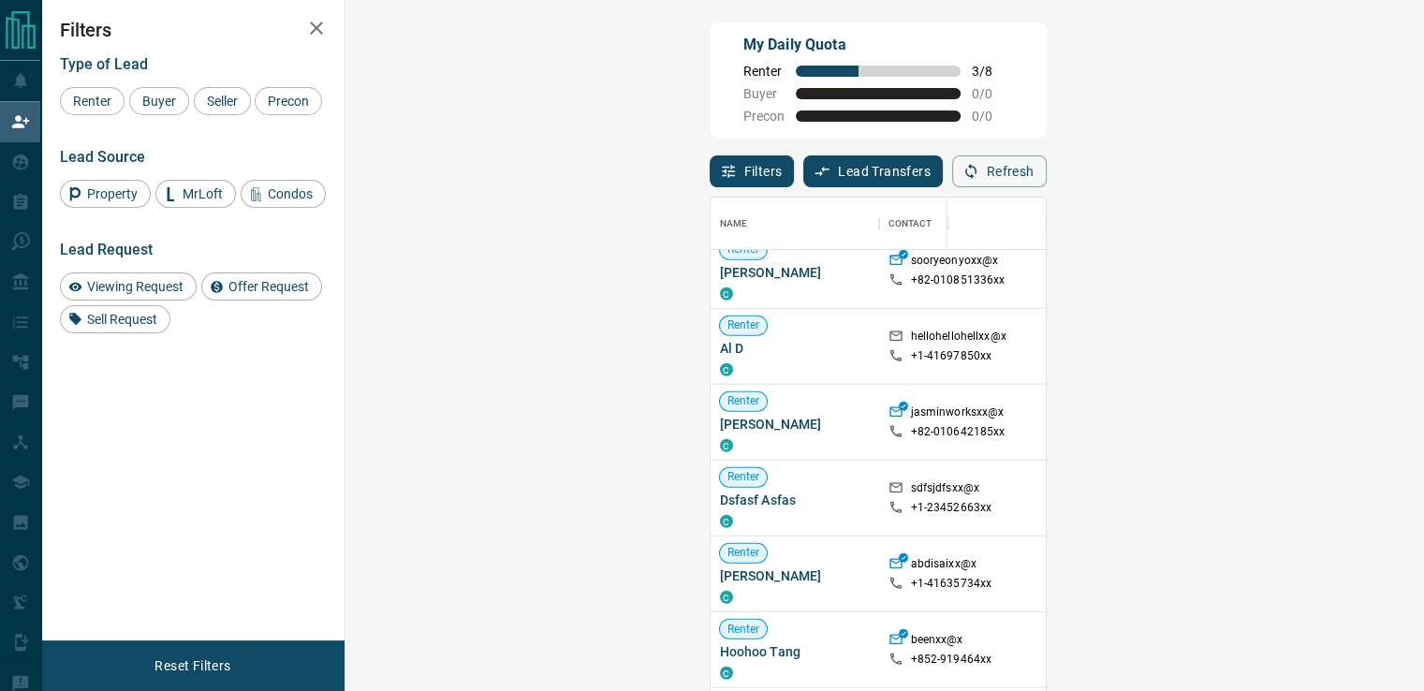
scroll to position [2527, 0]
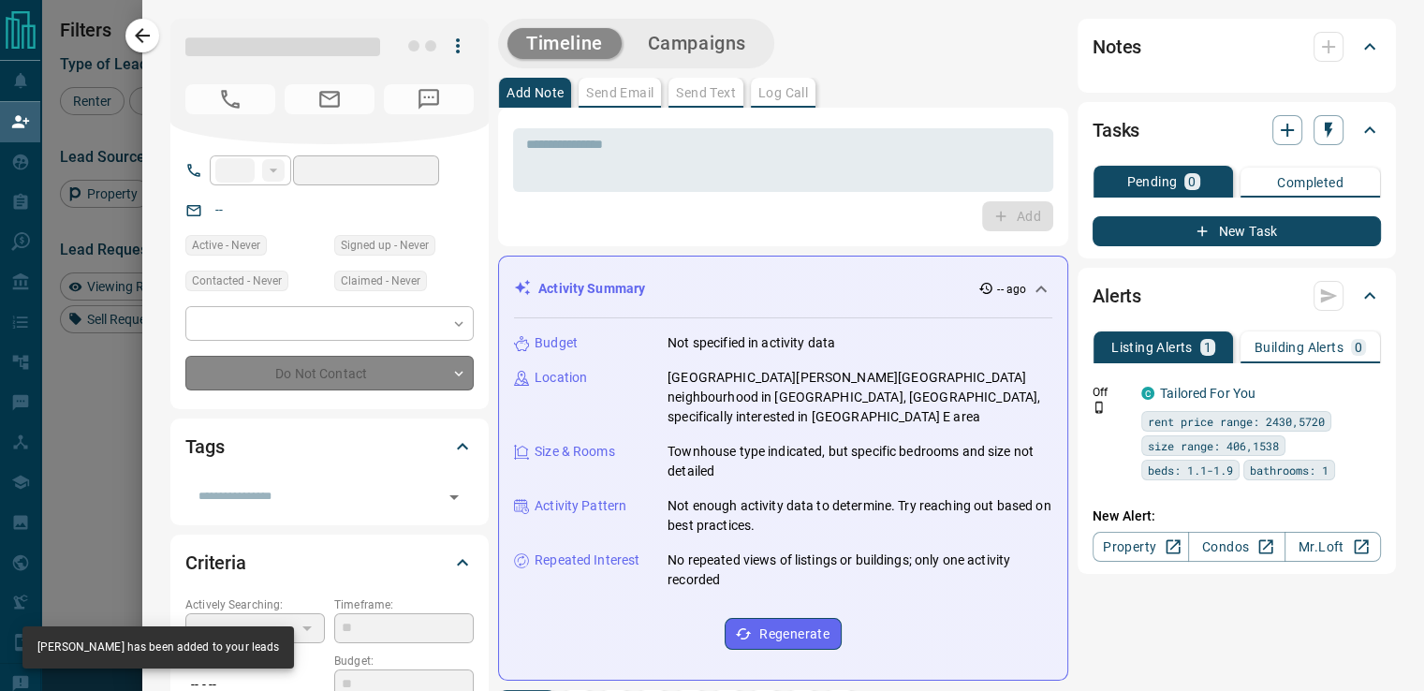
type input "**"
type input "**********"
type input "*"
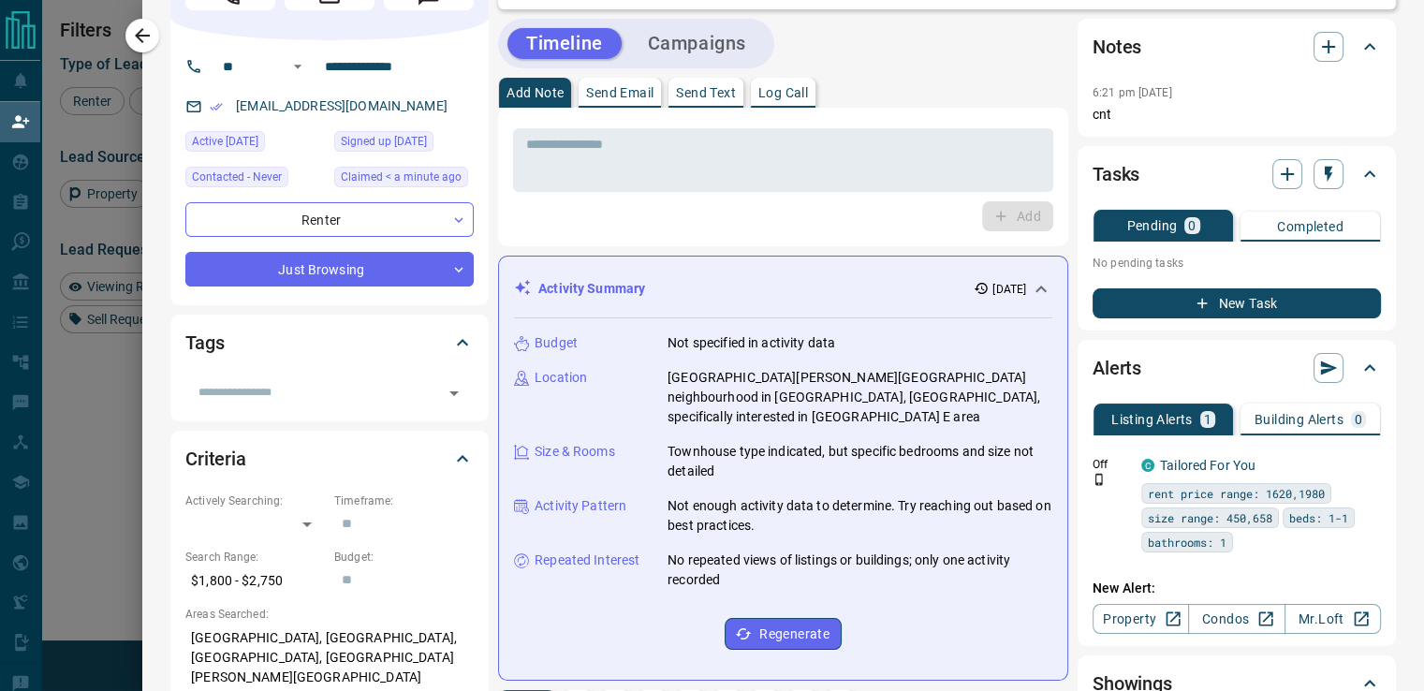
scroll to position [0, 0]
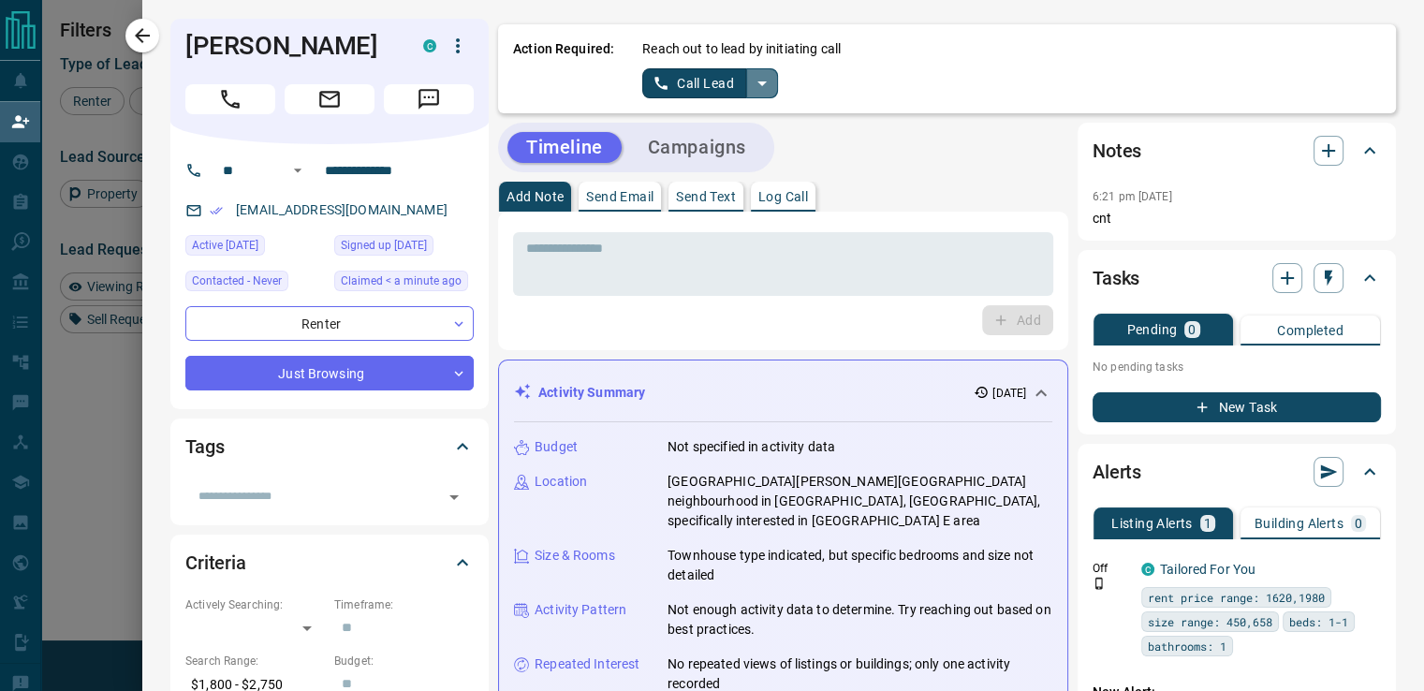
click at [756, 78] on icon "split button" at bounding box center [762, 83] width 22 height 22
click at [705, 146] on li "Log Manual Call" at bounding box center [709, 148] width 114 height 28
click at [704, 87] on button "Log Manual Call" at bounding box center [704, 83] width 124 height 30
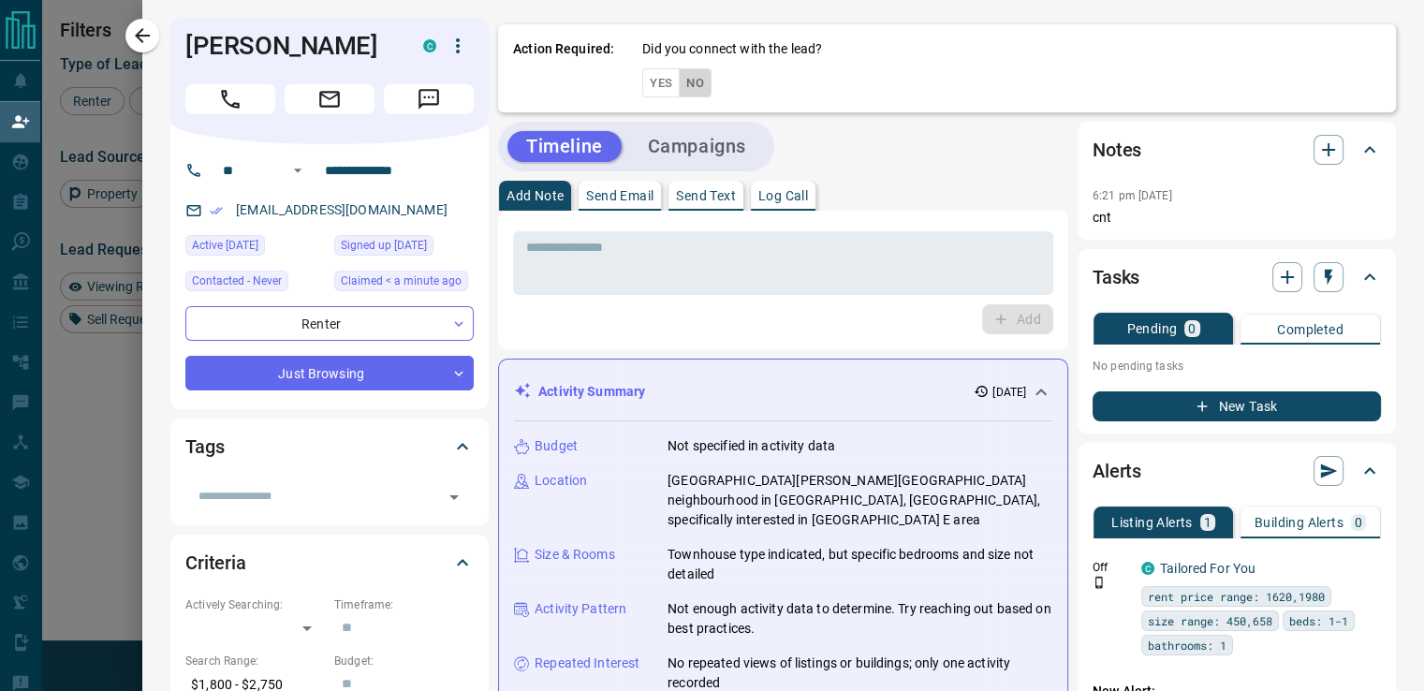
click at [681, 88] on button "No" at bounding box center [695, 82] width 33 height 29
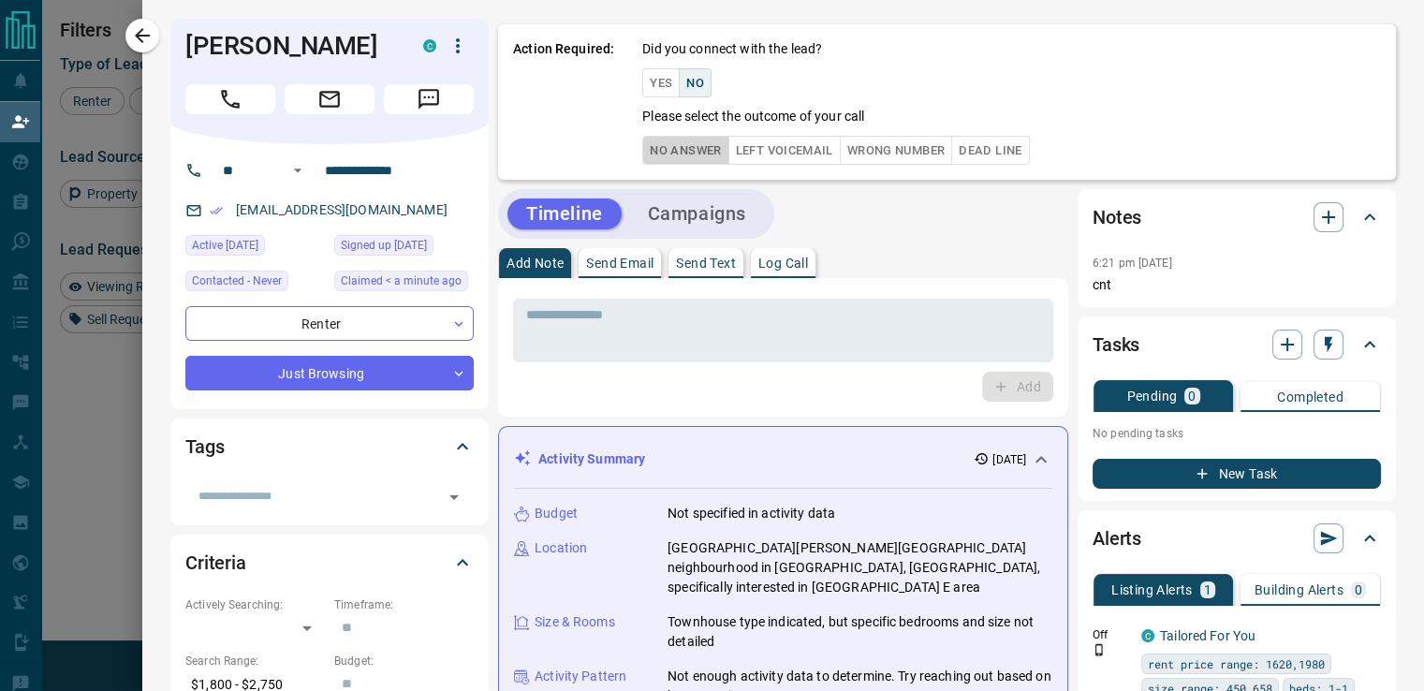
click at [687, 148] on button "No Answer" at bounding box center [685, 150] width 86 height 29
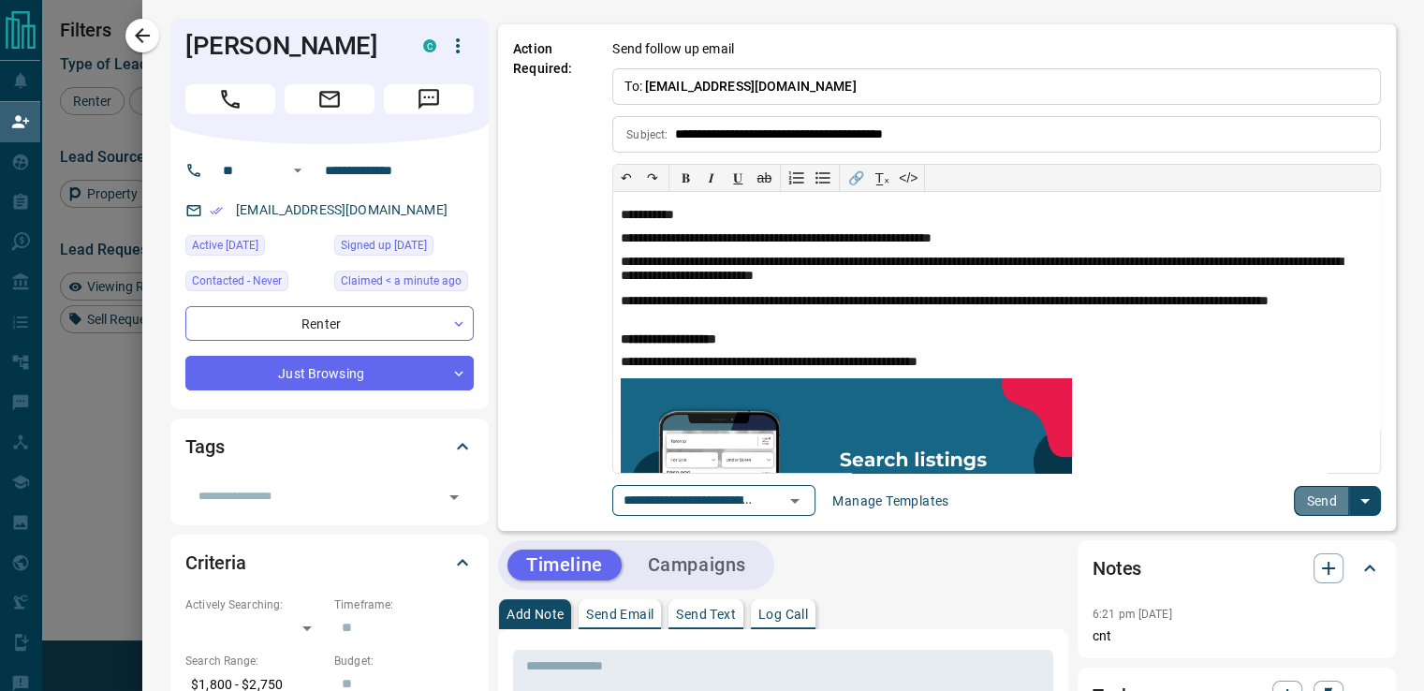
click at [1304, 495] on button "Send" at bounding box center [1321, 501] width 55 height 30
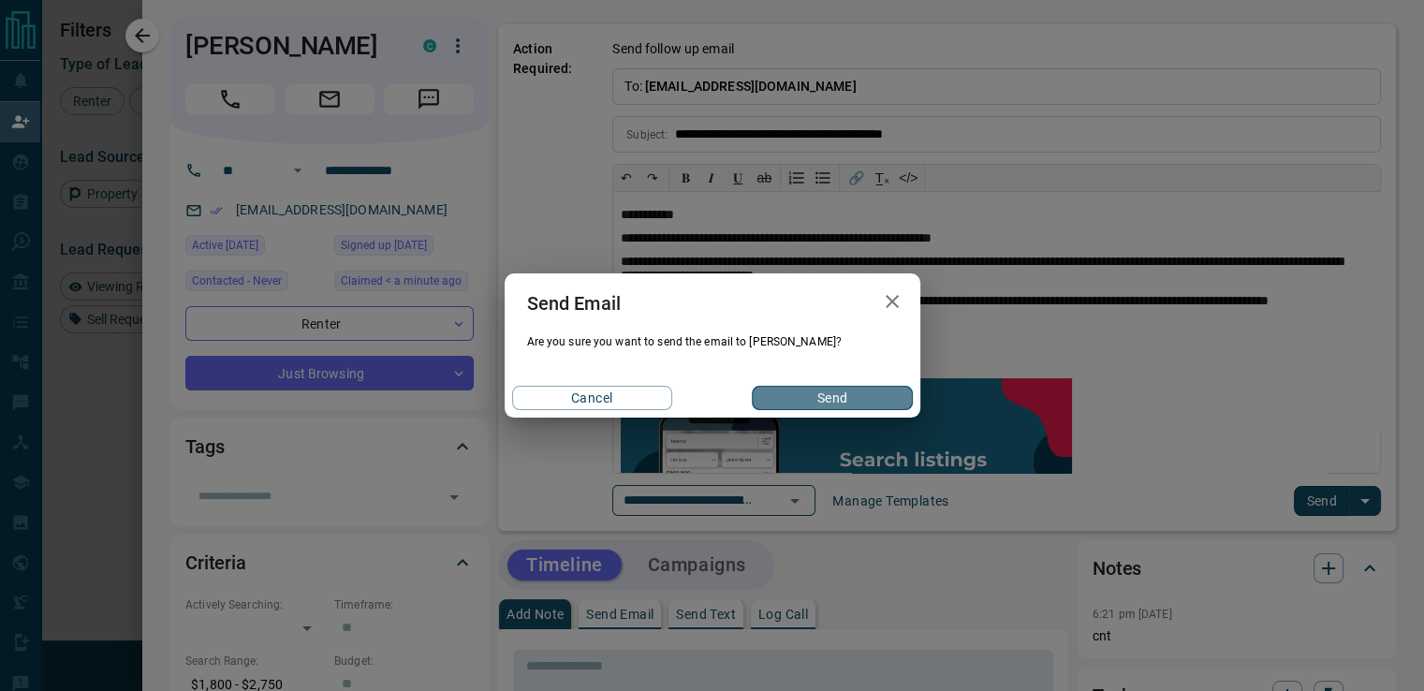
click at [851, 403] on button "Send" at bounding box center [832, 398] width 160 height 24
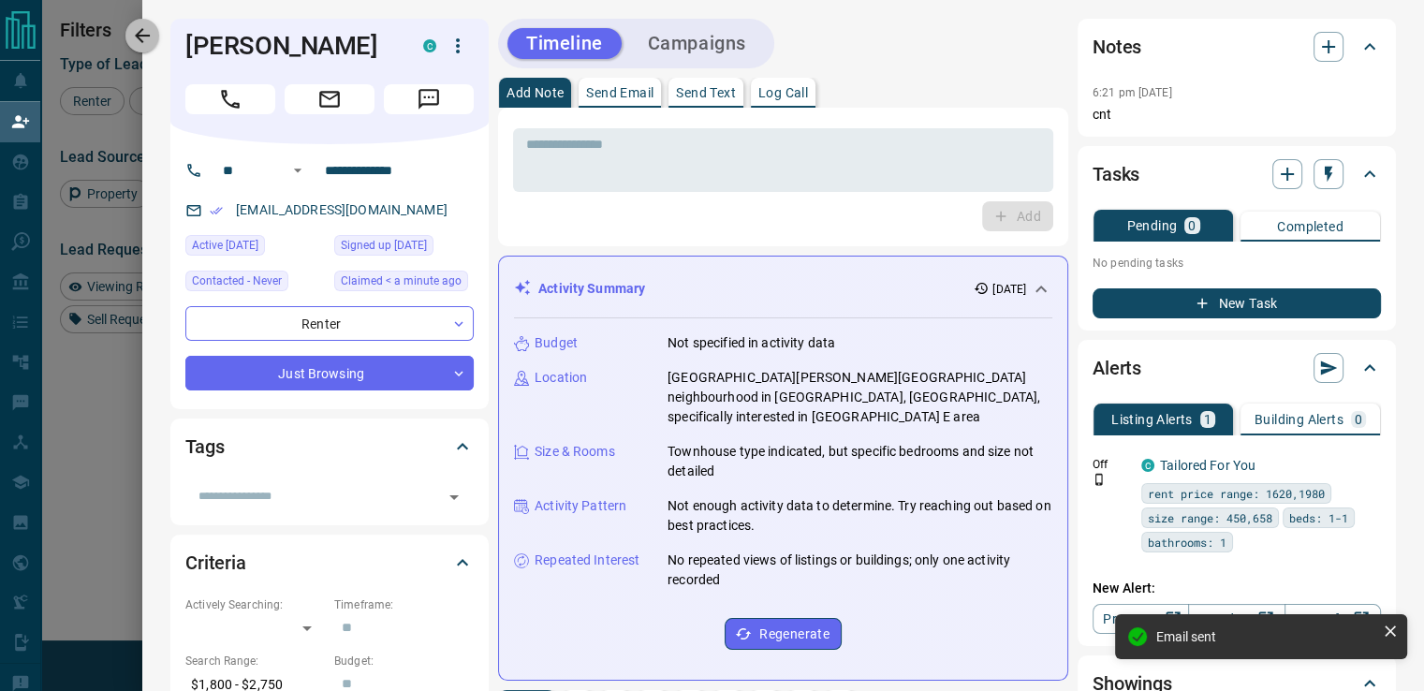
click at [150, 42] on icon "button" at bounding box center [142, 35] width 22 height 22
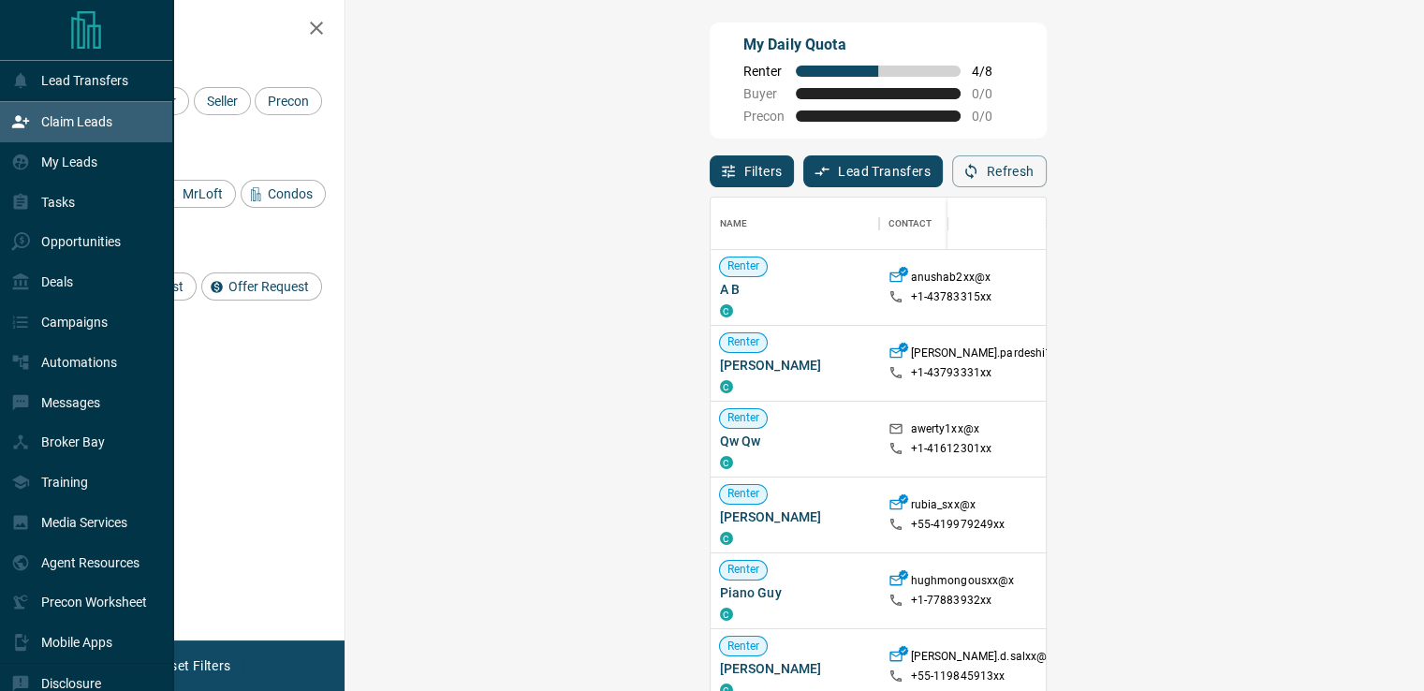
click at [89, 145] on div "My Leads" at bounding box center [86, 162] width 173 height 40
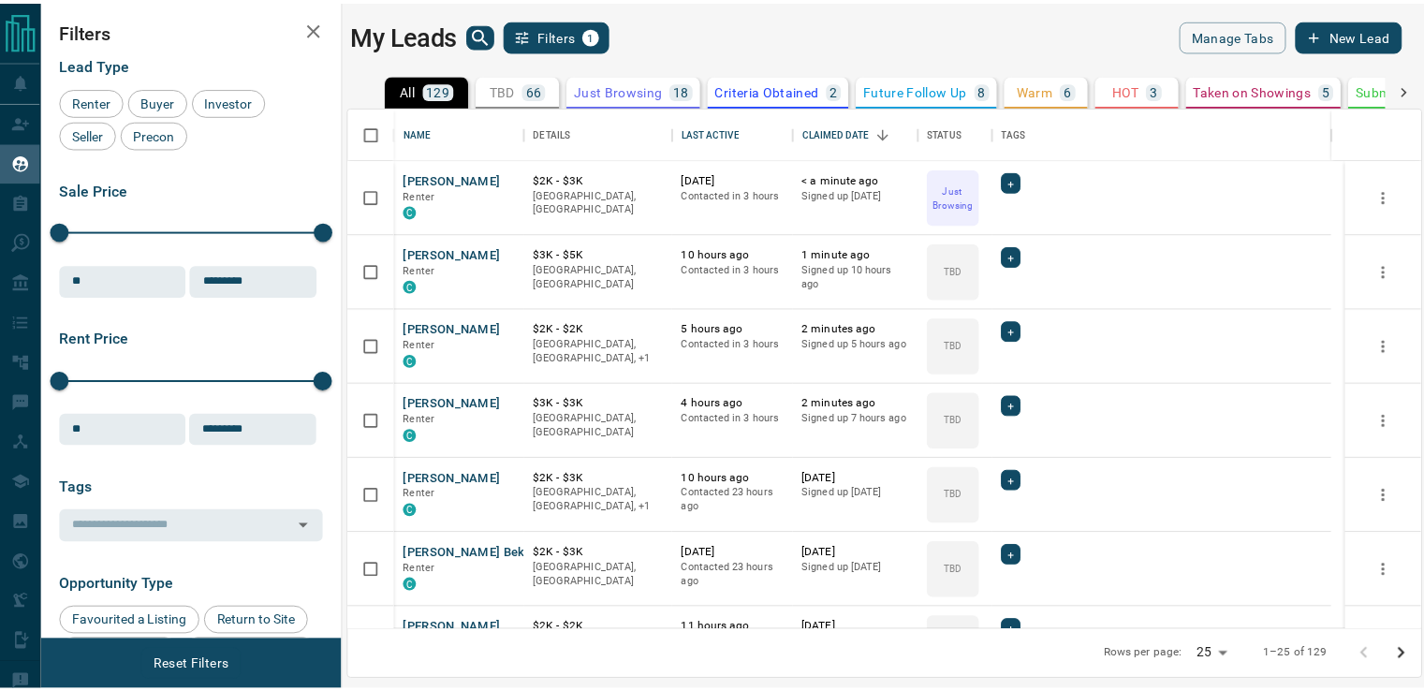
scroll to position [509, 1070]
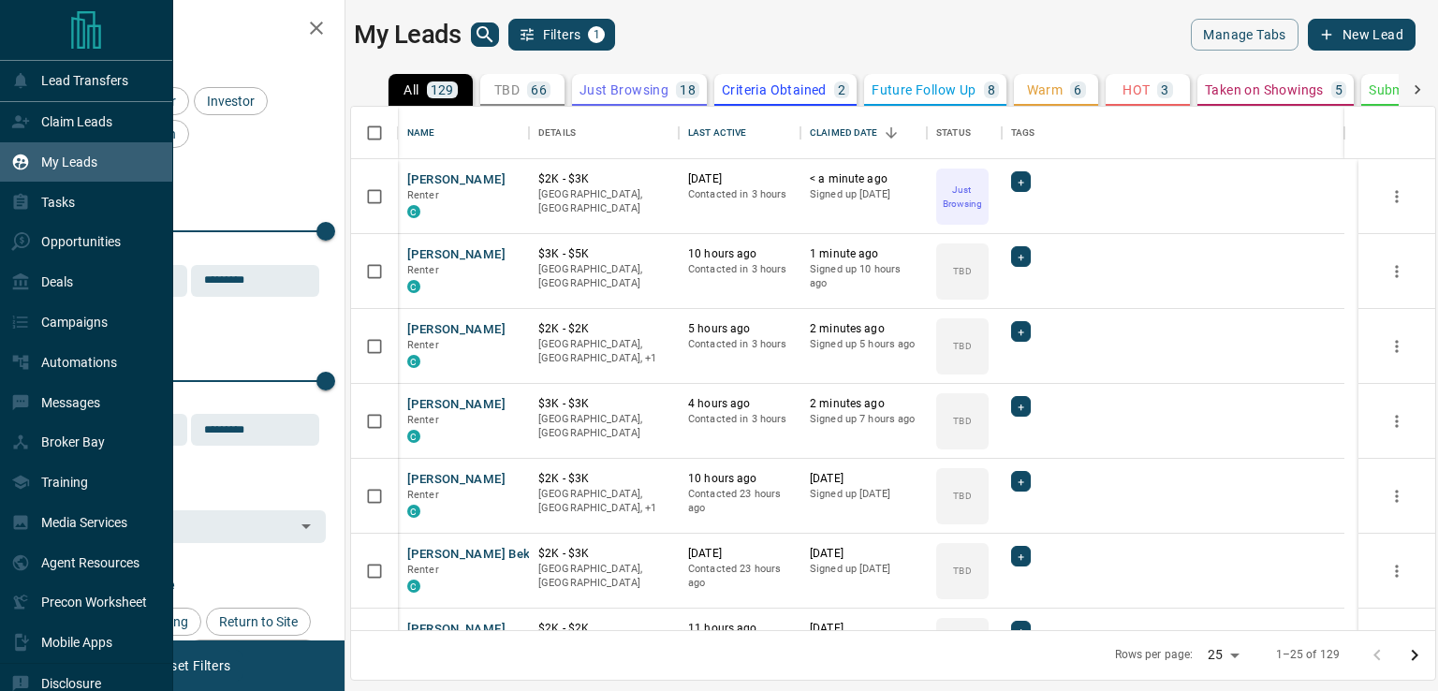
click at [67, 243] on p "Opportunities" at bounding box center [81, 241] width 80 height 15
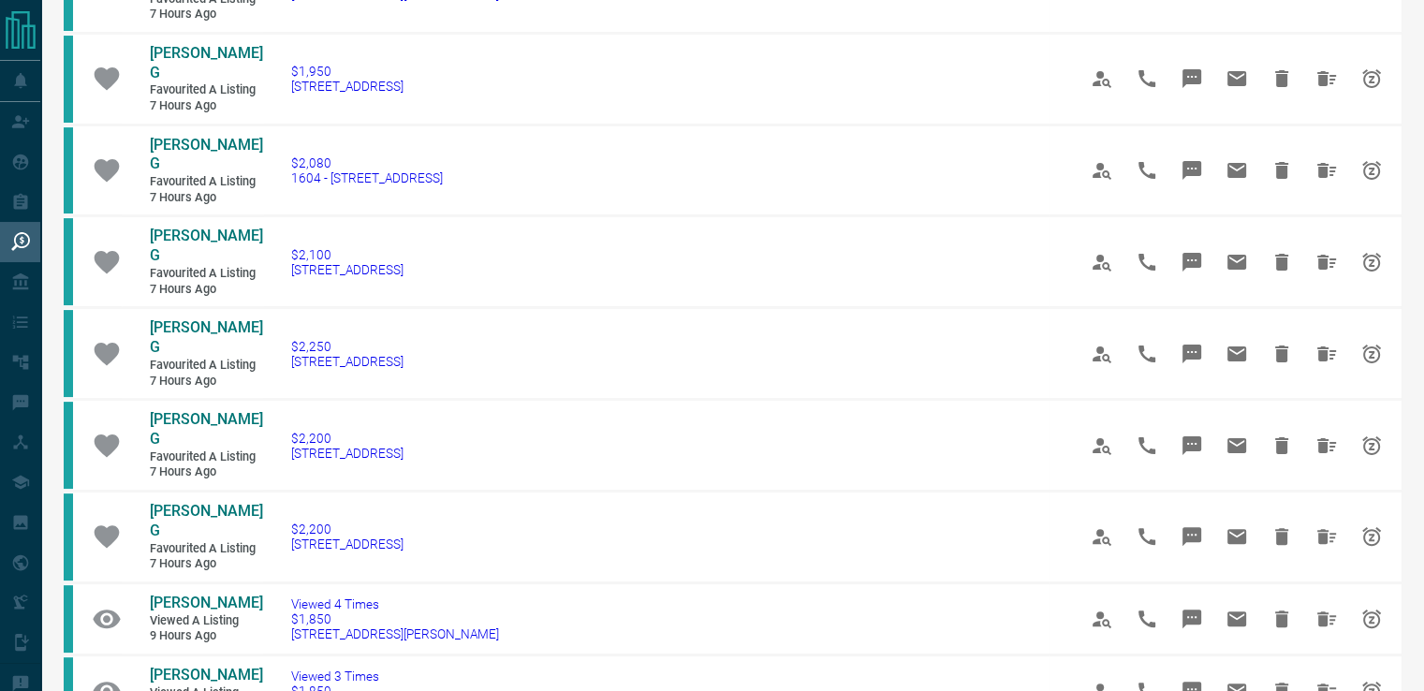
scroll to position [430, 0]
click at [183, 501] on span "[PERSON_NAME] G" at bounding box center [206, 519] width 113 height 37
